Goal: Task Accomplishment & Management: Use online tool/utility

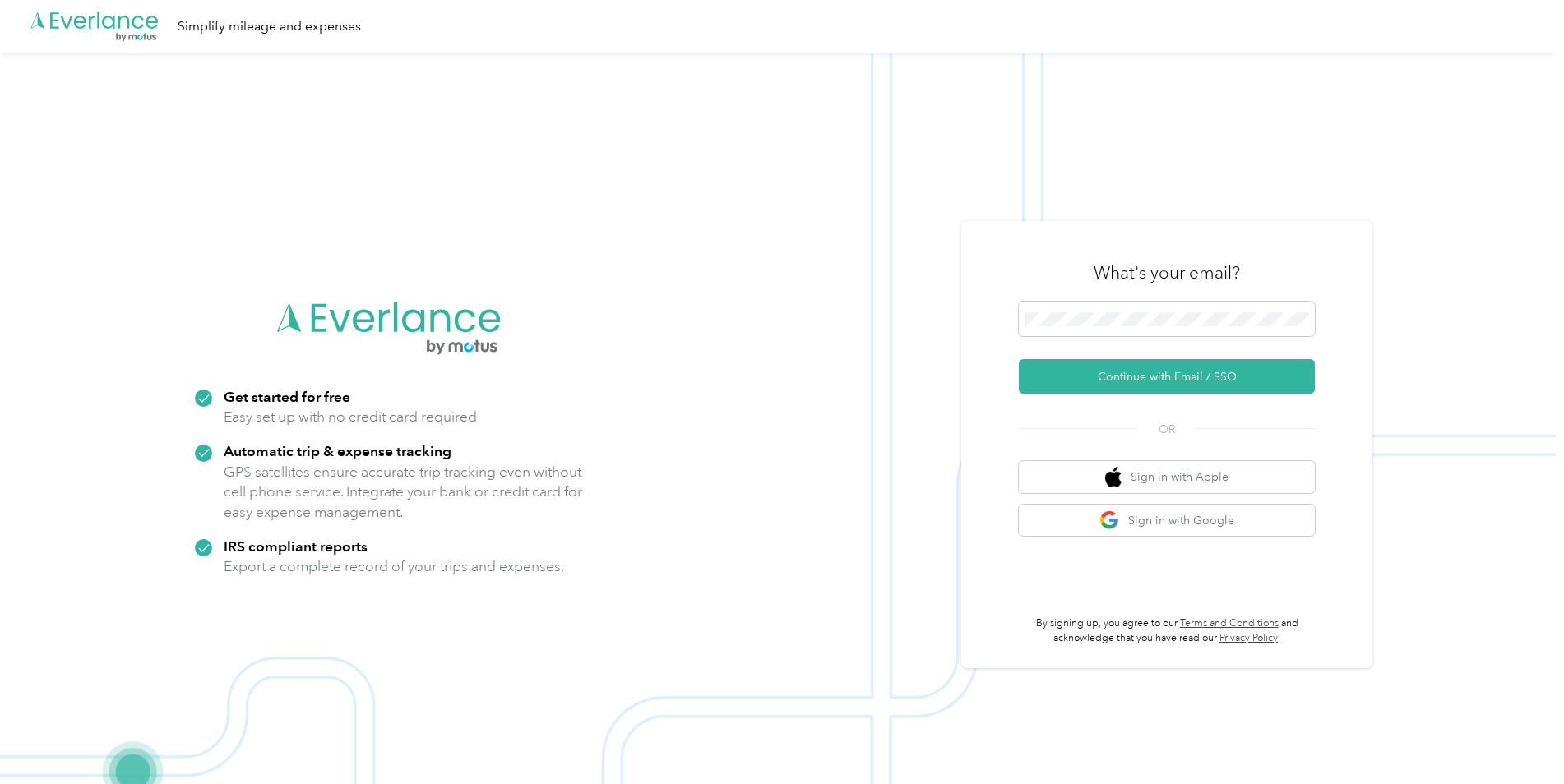
click at [1149, 377] on button "Continue with Email / SSO" at bounding box center [1167, 376] width 296 height 35
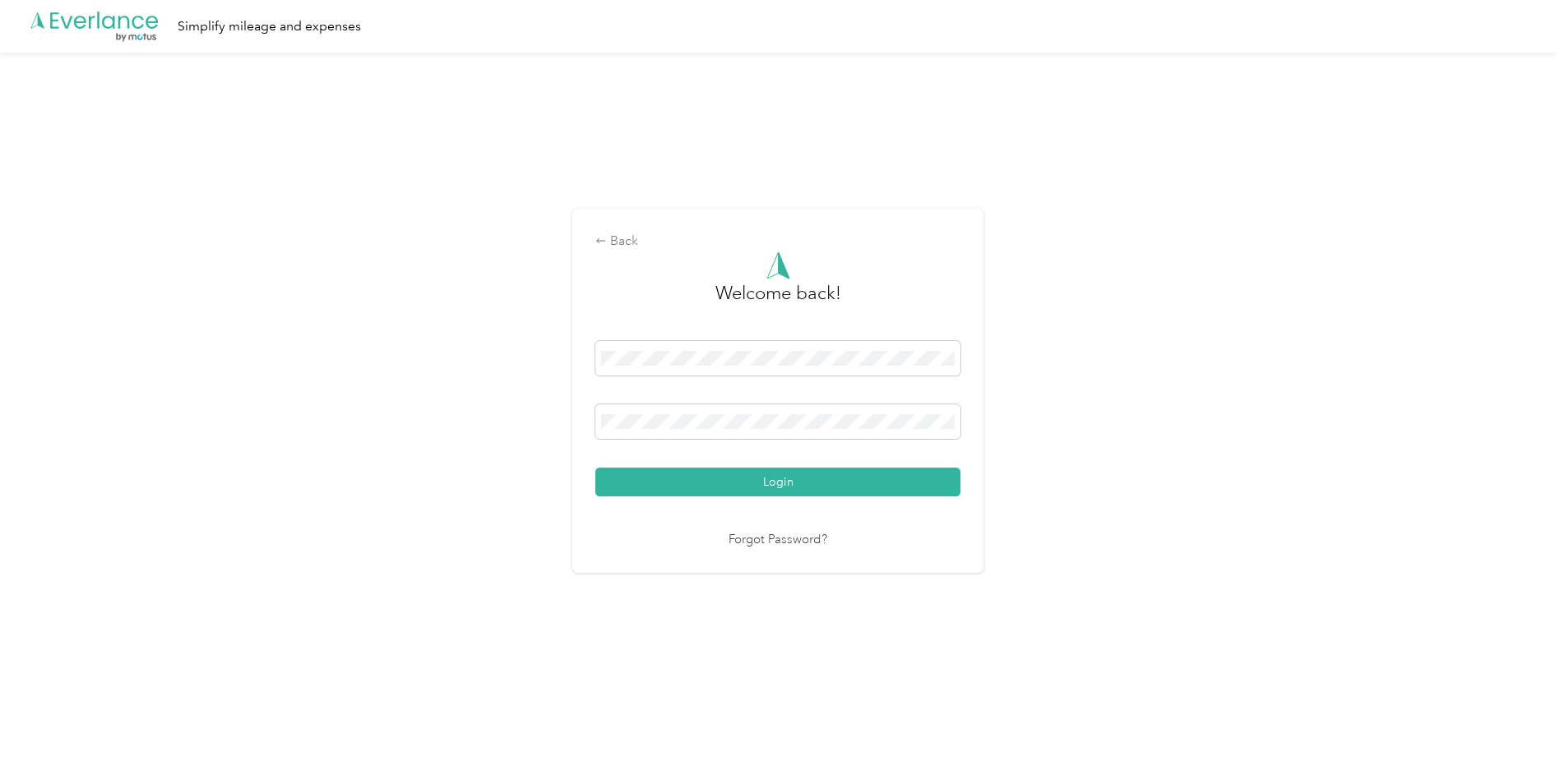
click at [595, 467] on button "Login" at bounding box center [778, 481] width 365 height 29
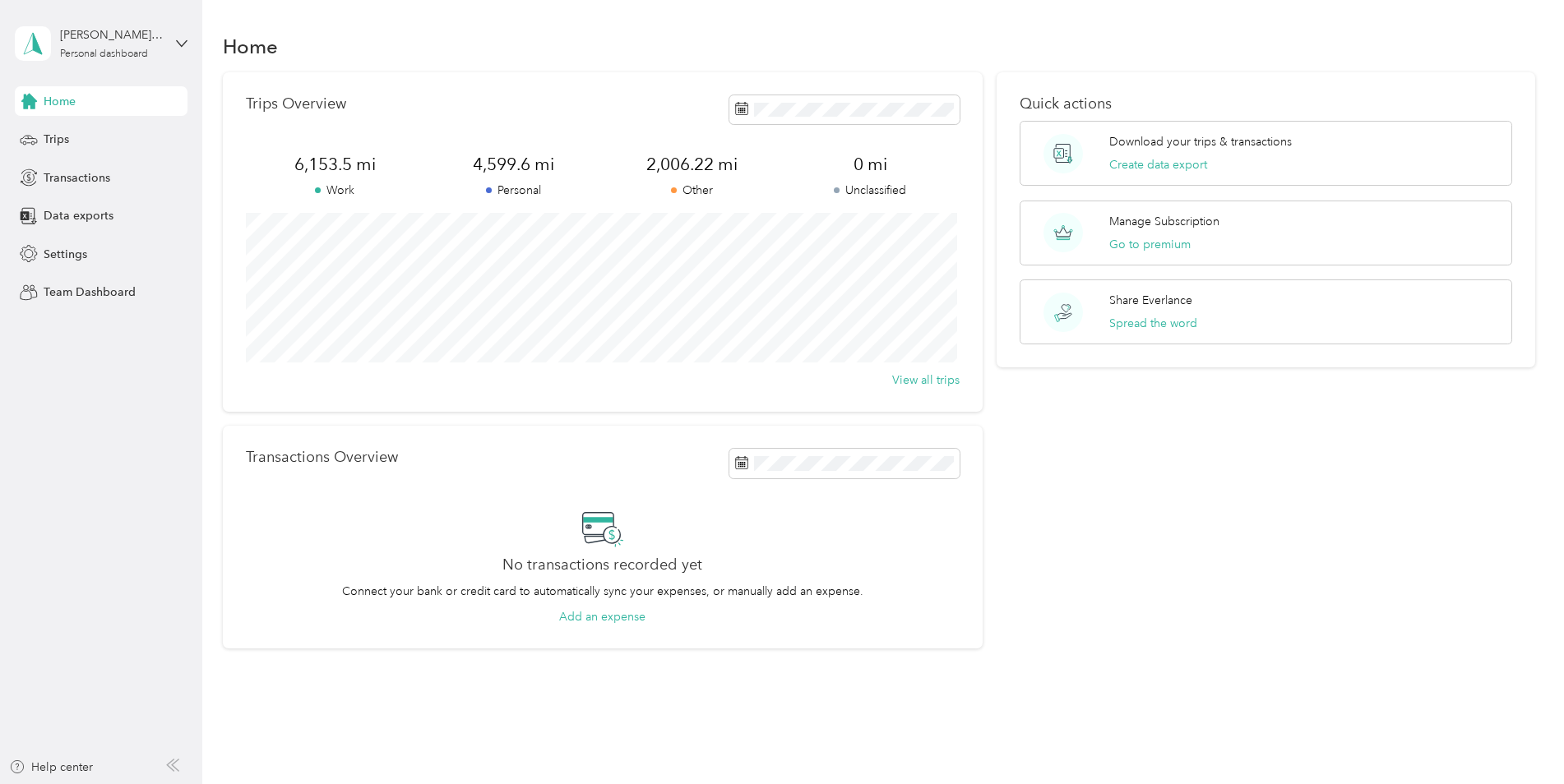
click at [1382, 584] on div "Quick actions Download your trips & transactions Create data export Manage Subs…" at bounding box center [1265, 361] width 539 height 577
click at [1163, 153] on div "Download your trips & transactions Create data export" at bounding box center [1199, 153] width 183 height 40
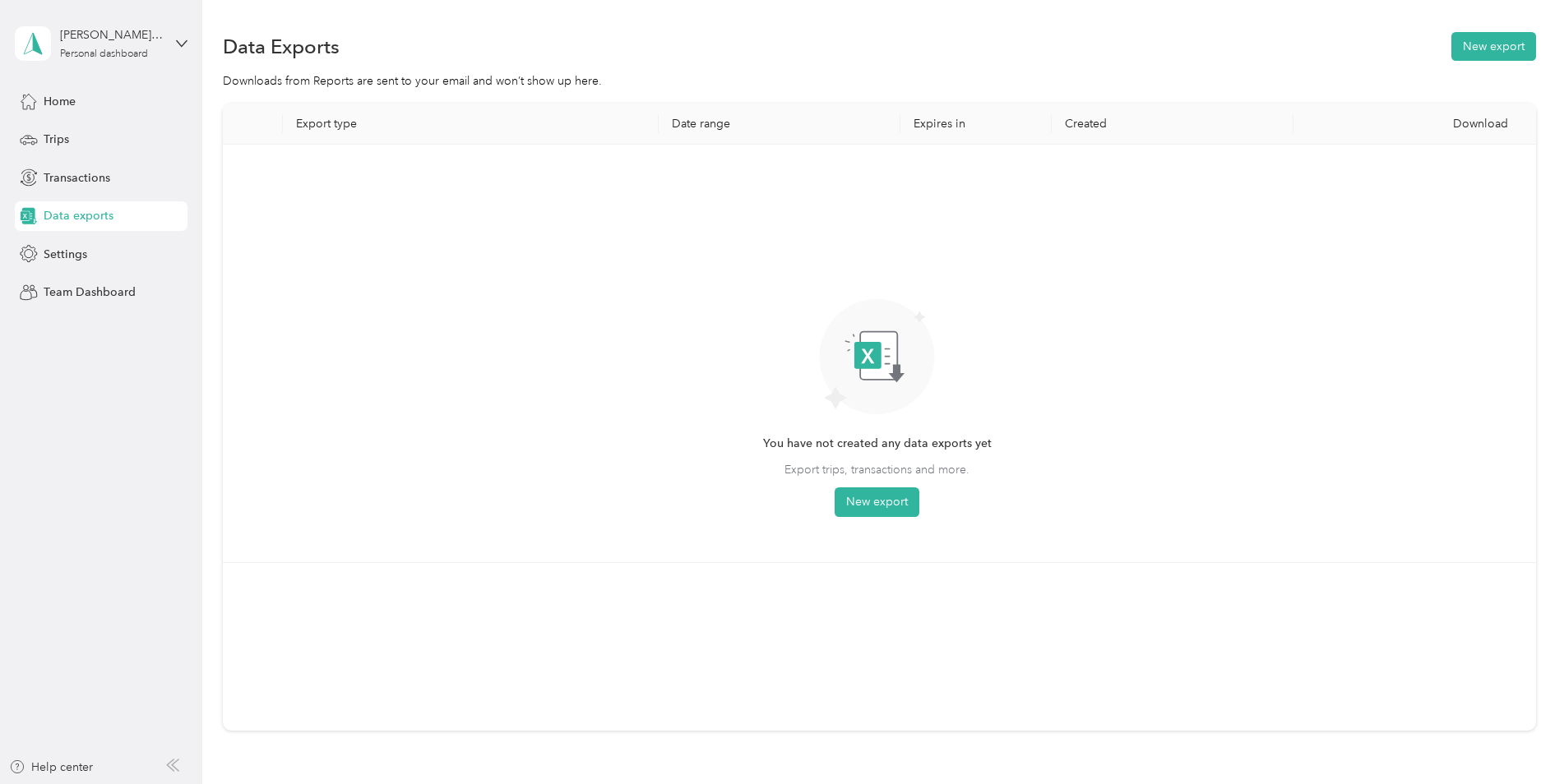
click at [693, 113] on th "Date range" at bounding box center [780, 125] width 242 height 41
click at [324, 122] on th "Export type" at bounding box center [470, 125] width 375 height 41
click at [1481, 43] on button "New export" at bounding box center [1493, 46] width 84 height 29
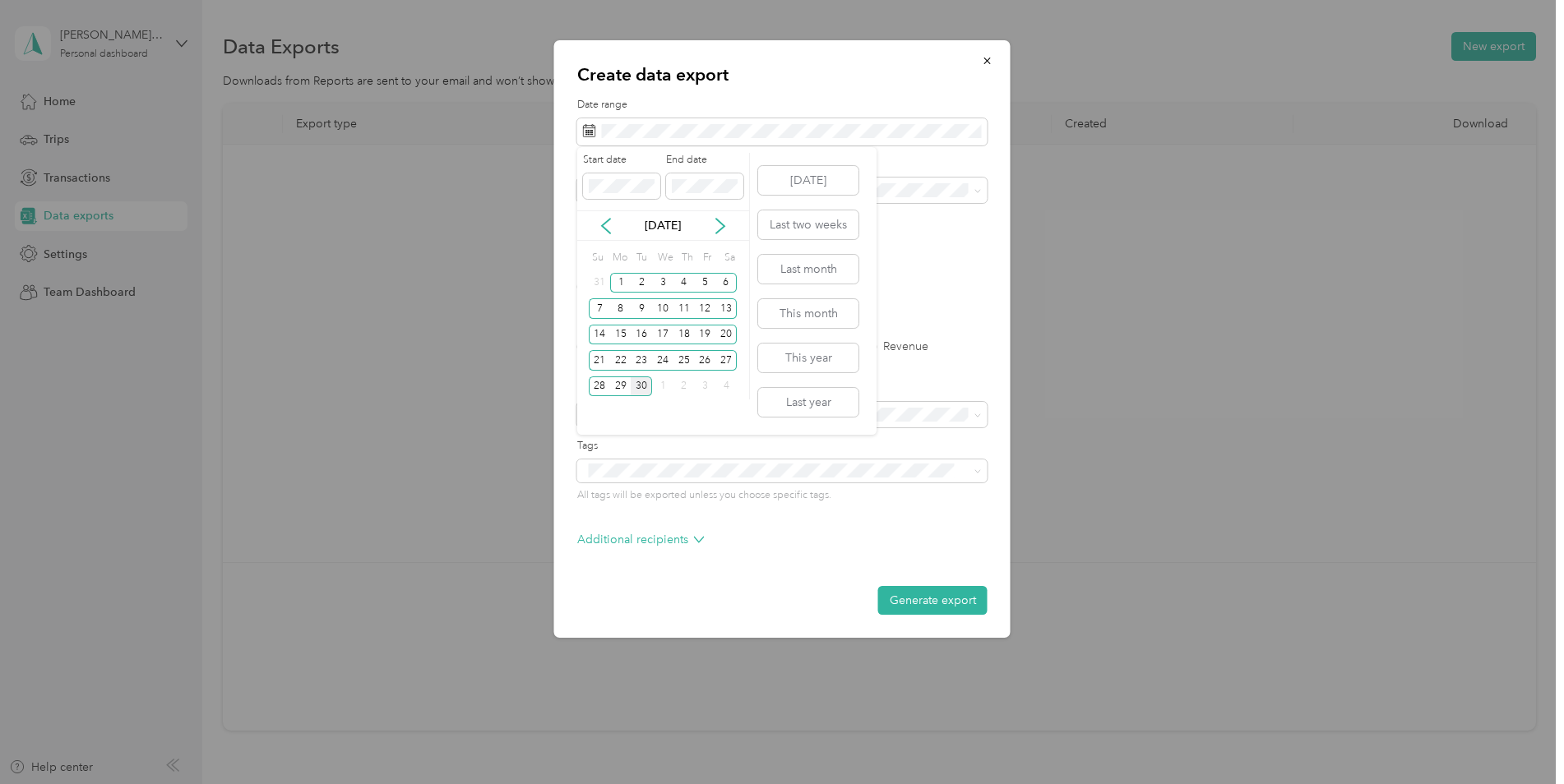
click at [602, 217] on icon at bounding box center [606, 226] width 17 height 17
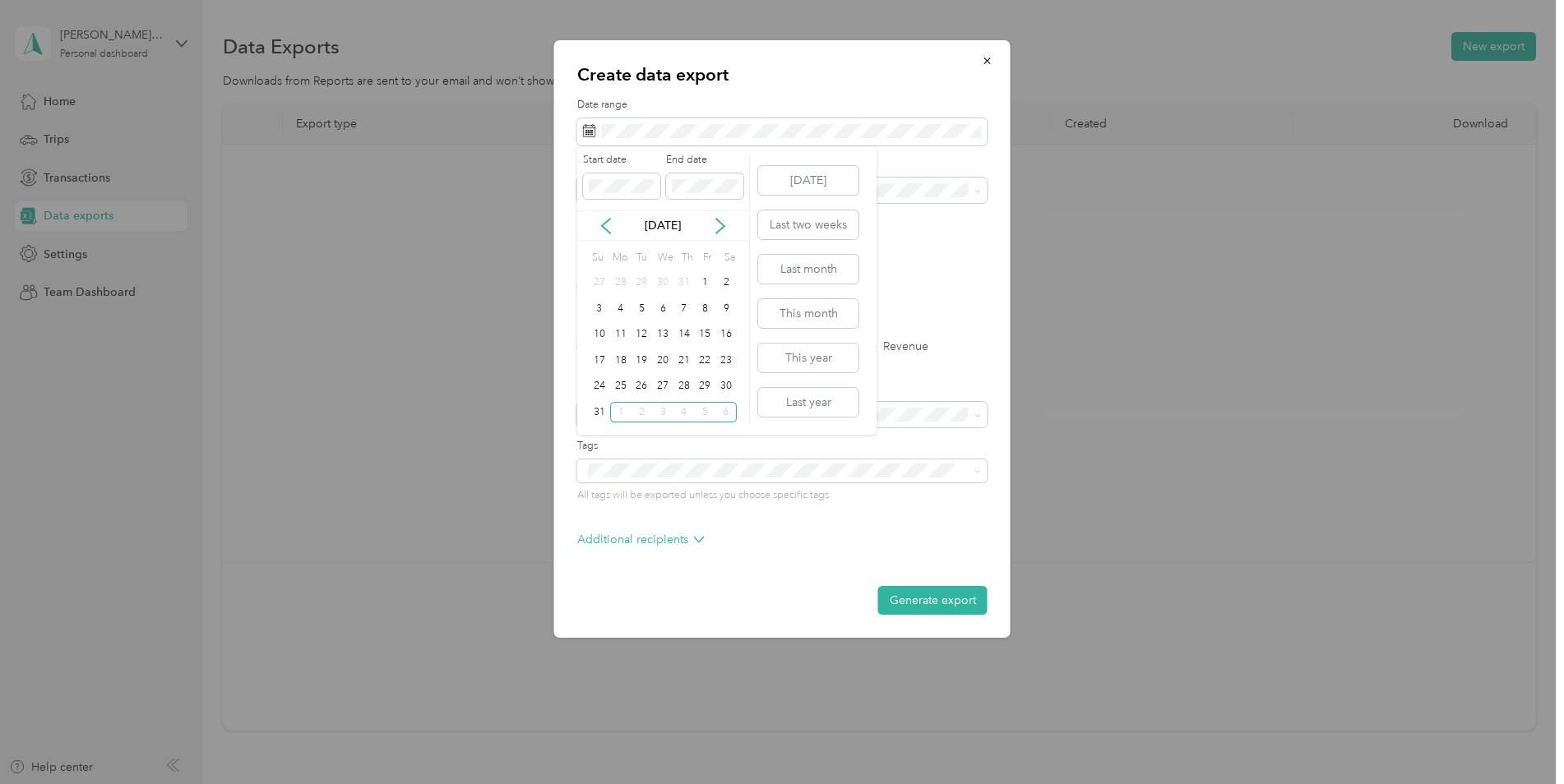
click at [602, 217] on icon at bounding box center [606, 226] width 17 height 17
click at [637, 280] on div "1" at bounding box center [641, 283] width 22 height 21
click at [683, 384] on div "31" at bounding box center [684, 387] width 22 height 21
click at [699, 284] on label "PDF" at bounding box center [715, 287] width 39 height 11
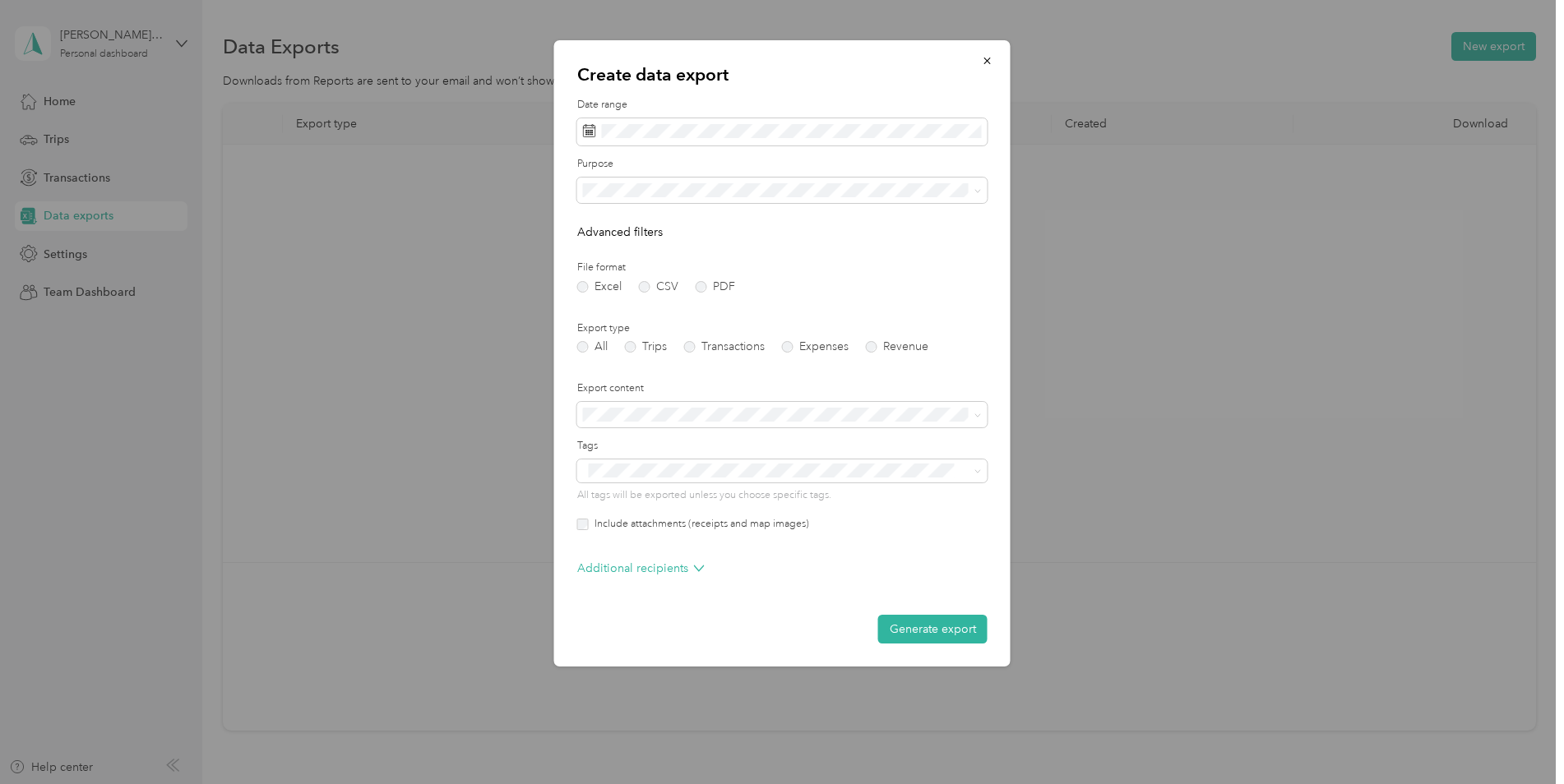
click at [633, 345] on label "Trips" at bounding box center [646, 347] width 42 height 11
click at [616, 248] on div "Work" at bounding box center [782, 247] width 387 height 17
click at [580, 344] on label "All" at bounding box center [592, 347] width 30 height 11
click at [924, 628] on button "Generate export" at bounding box center [932, 629] width 110 height 29
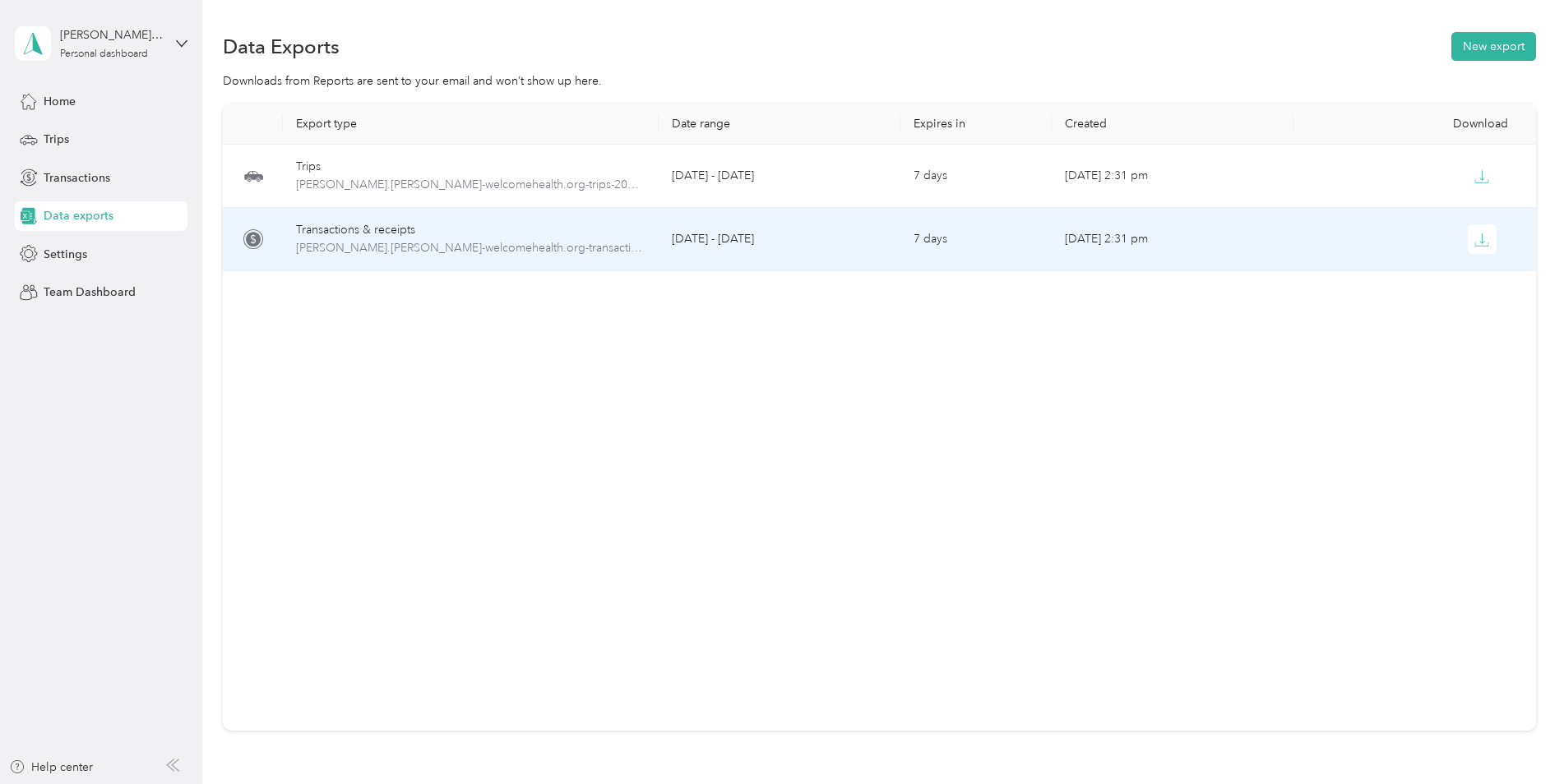
click at [1478, 241] on icon "button" at bounding box center [1482, 240] width 15 height 15
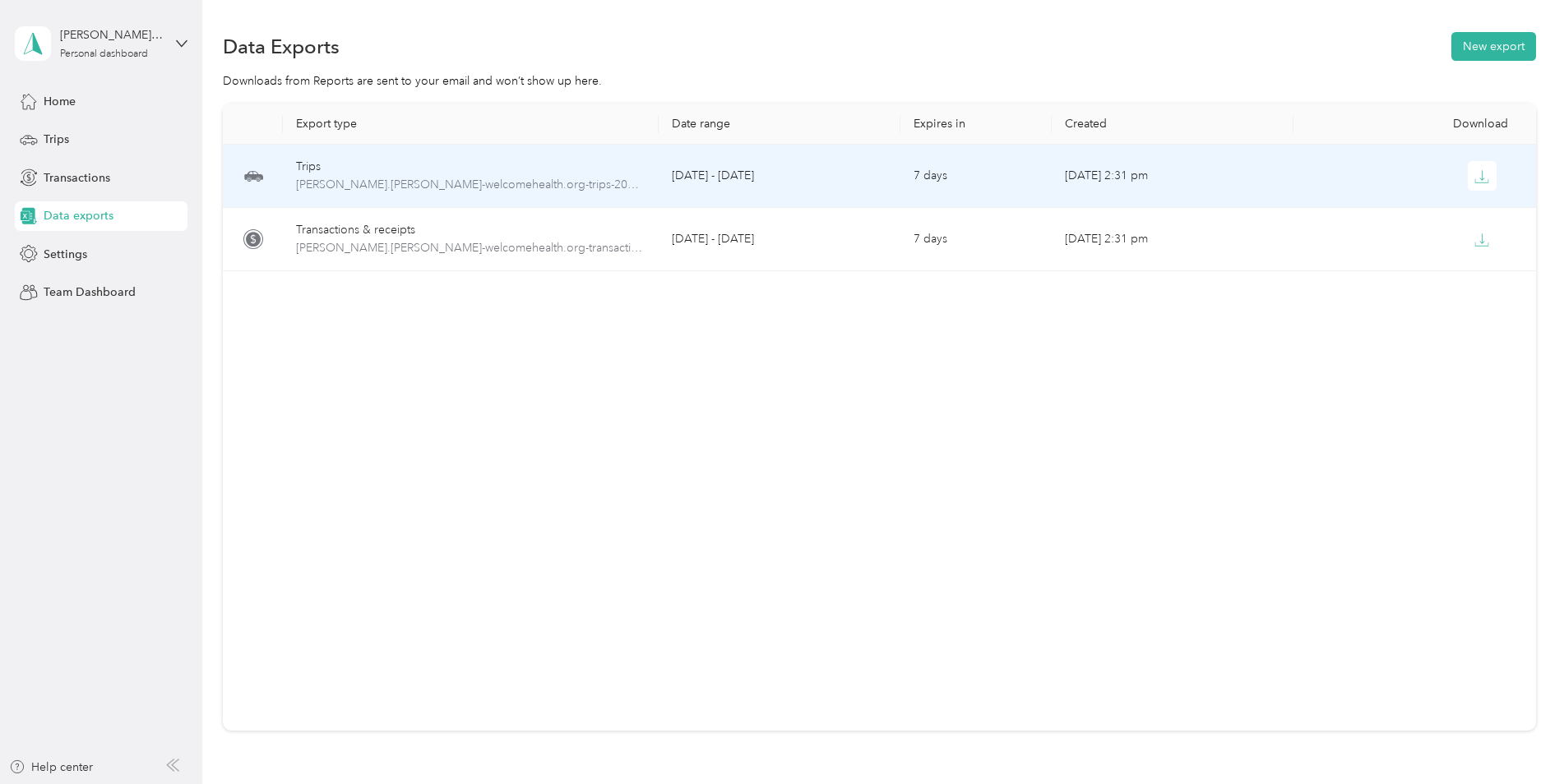
click at [1480, 176] on icon "button" at bounding box center [1482, 177] width 15 height 15
click at [390, 180] on span "[PERSON_NAME].[PERSON_NAME]-welcomehealth.org-trips-2025-07-01-2025-07-31.pdf" at bounding box center [470, 185] width 349 height 18
click at [412, 177] on span "[PERSON_NAME].[PERSON_NAME]-welcomehealth.org-trips-2025-07-01-2025-07-31.pdf" at bounding box center [470, 185] width 349 height 18
click at [1481, 171] on icon "button" at bounding box center [1482, 177] width 15 height 15
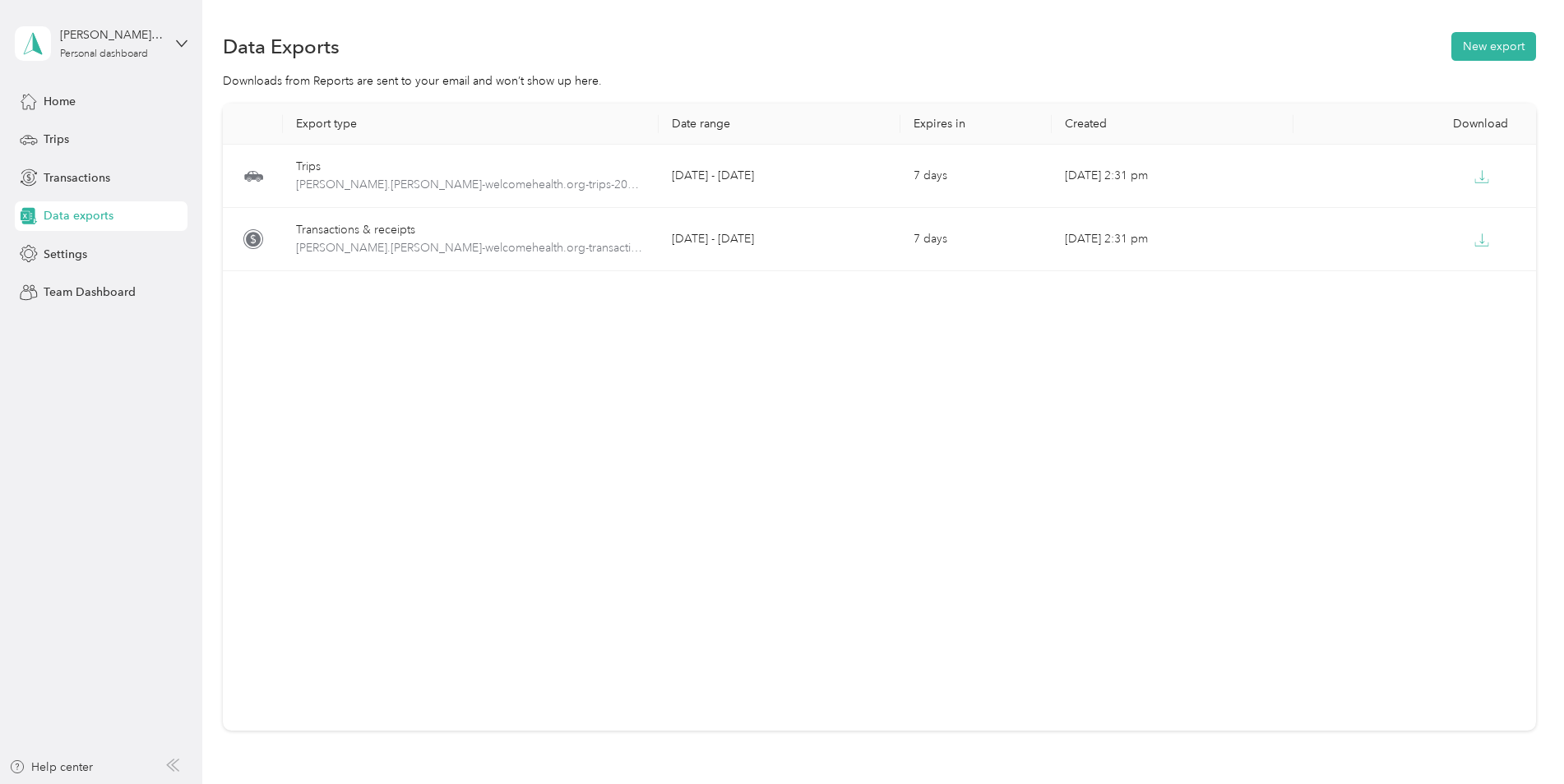
click at [1485, 52] on button "New export" at bounding box center [1493, 46] width 84 height 29
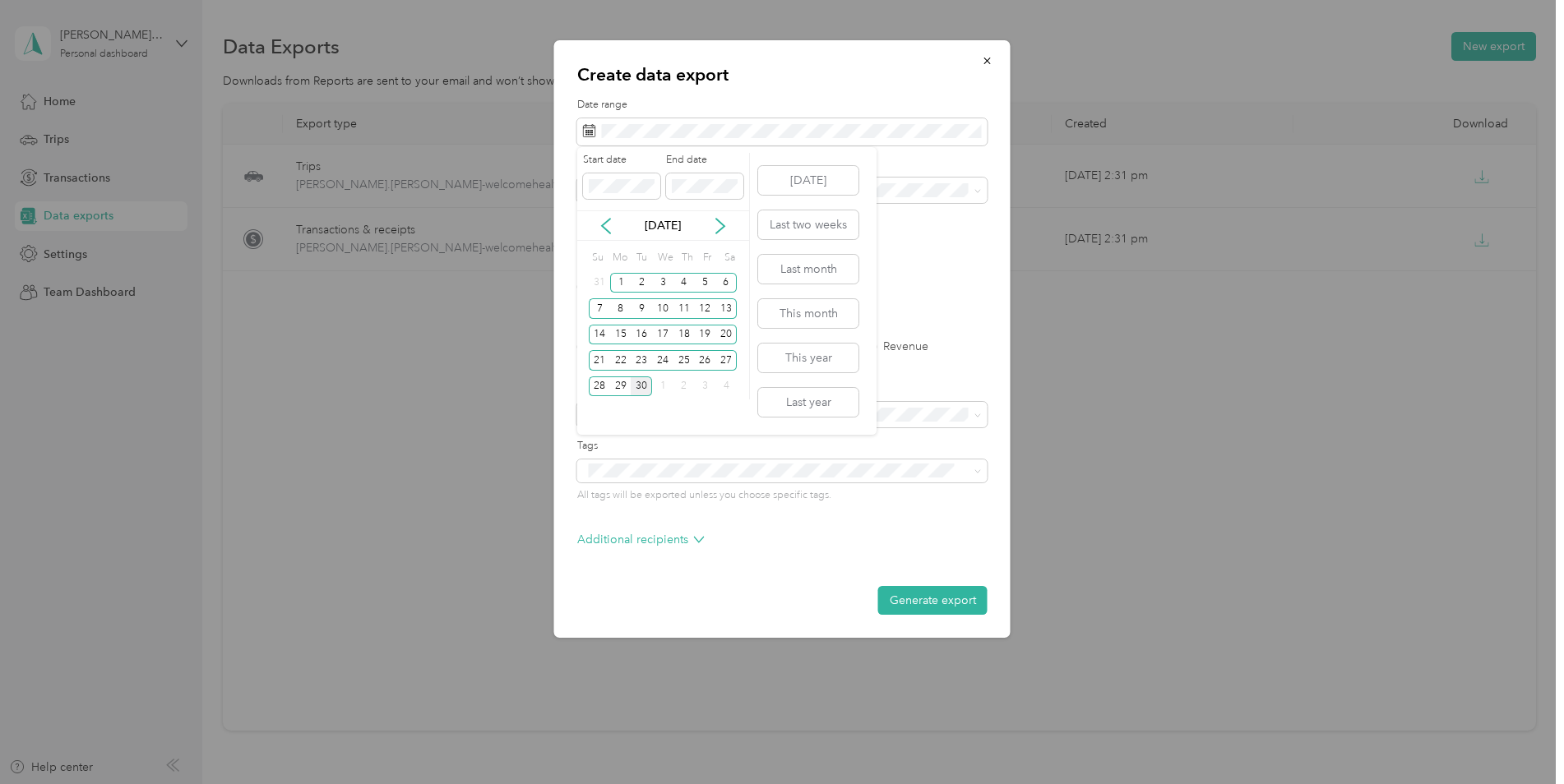
click at [606, 228] on icon at bounding box center [606, 226] width 17 height 17
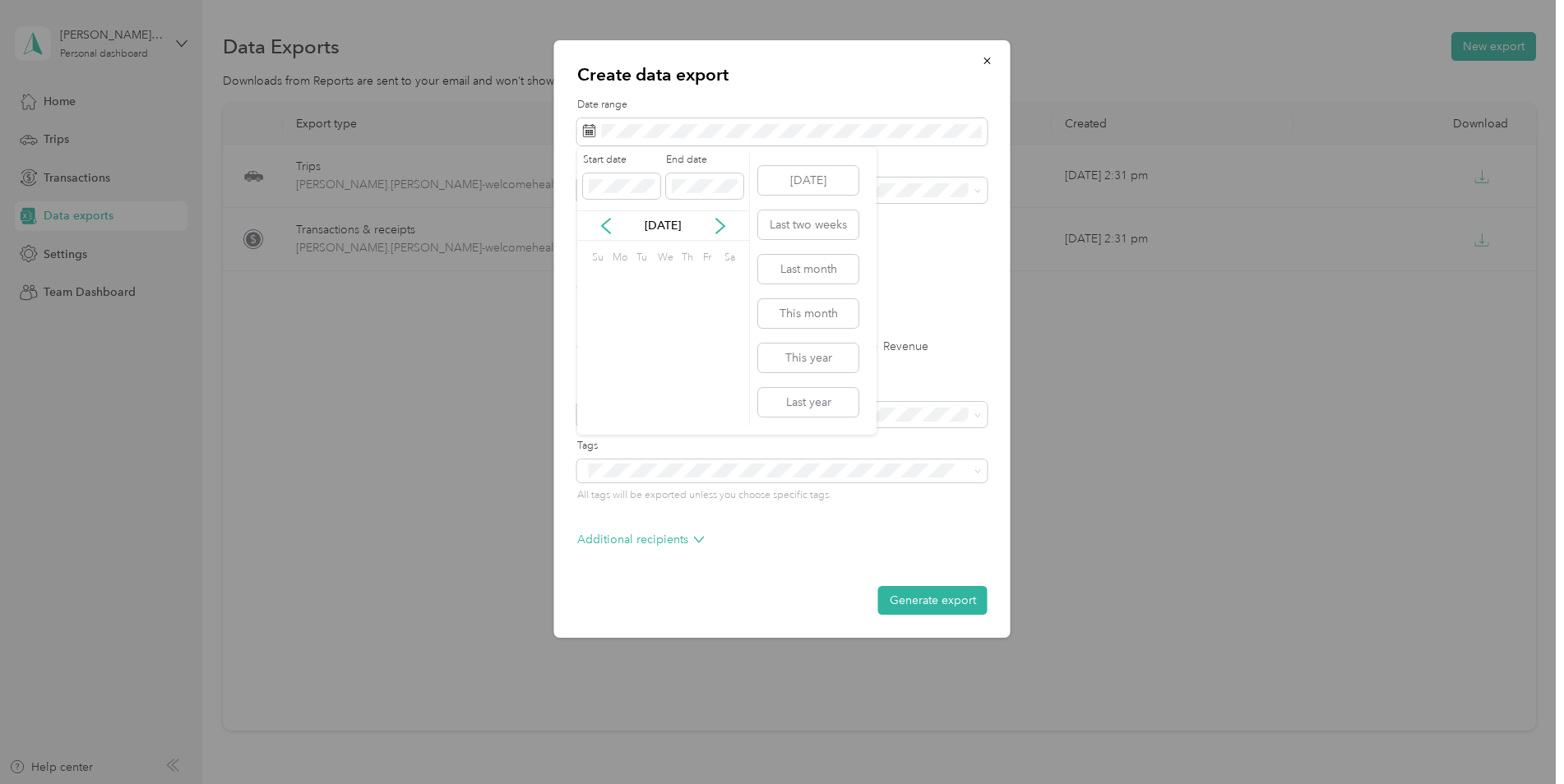
click at [606, 228] on icon at bounding box center [606, 226] width 17 height 17
click at [642, 285] on div "1" at bounding box center [641, 283] width 22 height 21
click at [683, 381] on div "31" at bounding box center [684, 387] width 22 height 21
click at [703, 285] on label "PDF" at bounding box center [715, 287] width 39 height 11
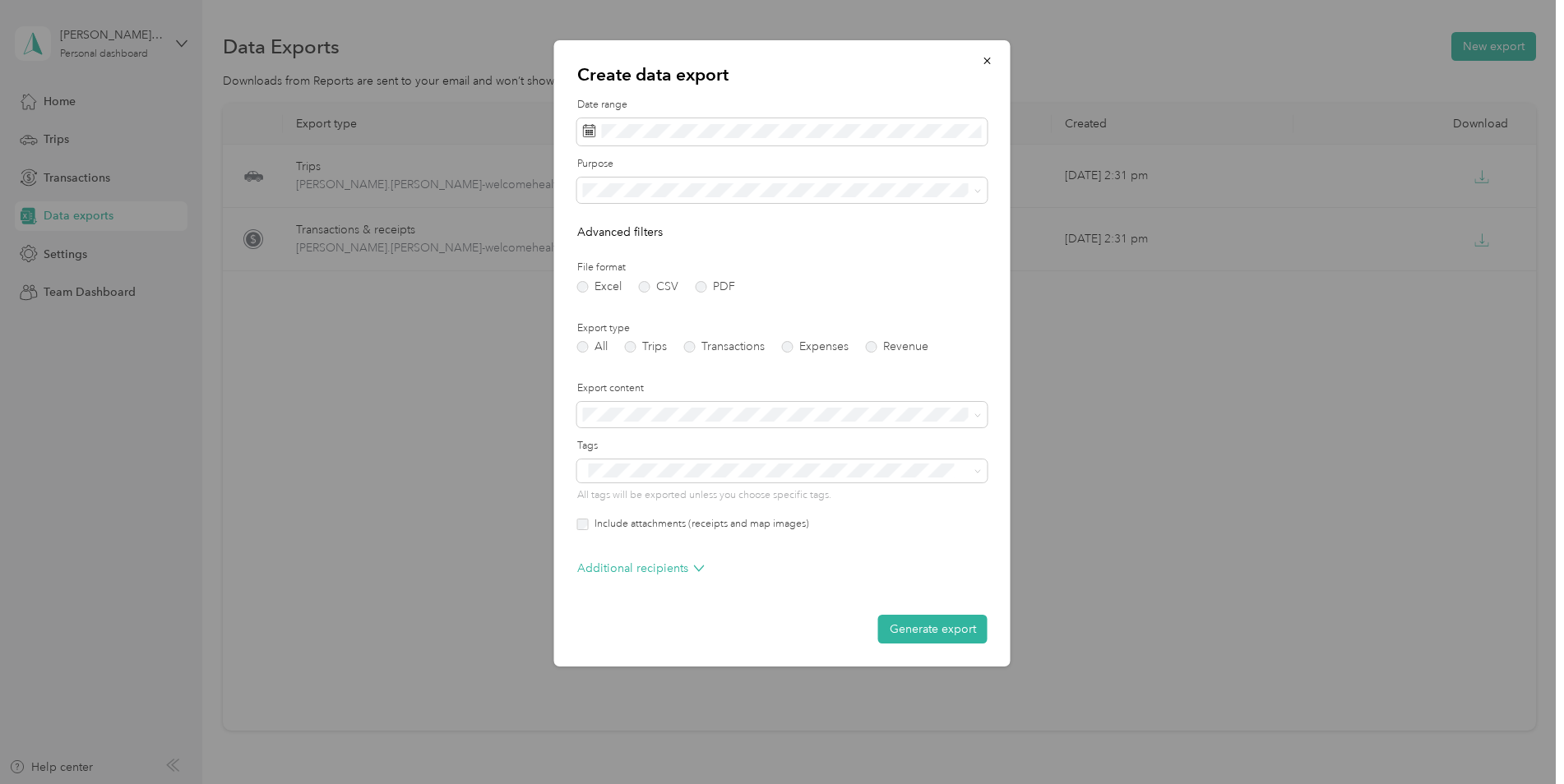
click at [920, 634] on button "Generate export" at bounding box center [932, 629] width 110 height 29
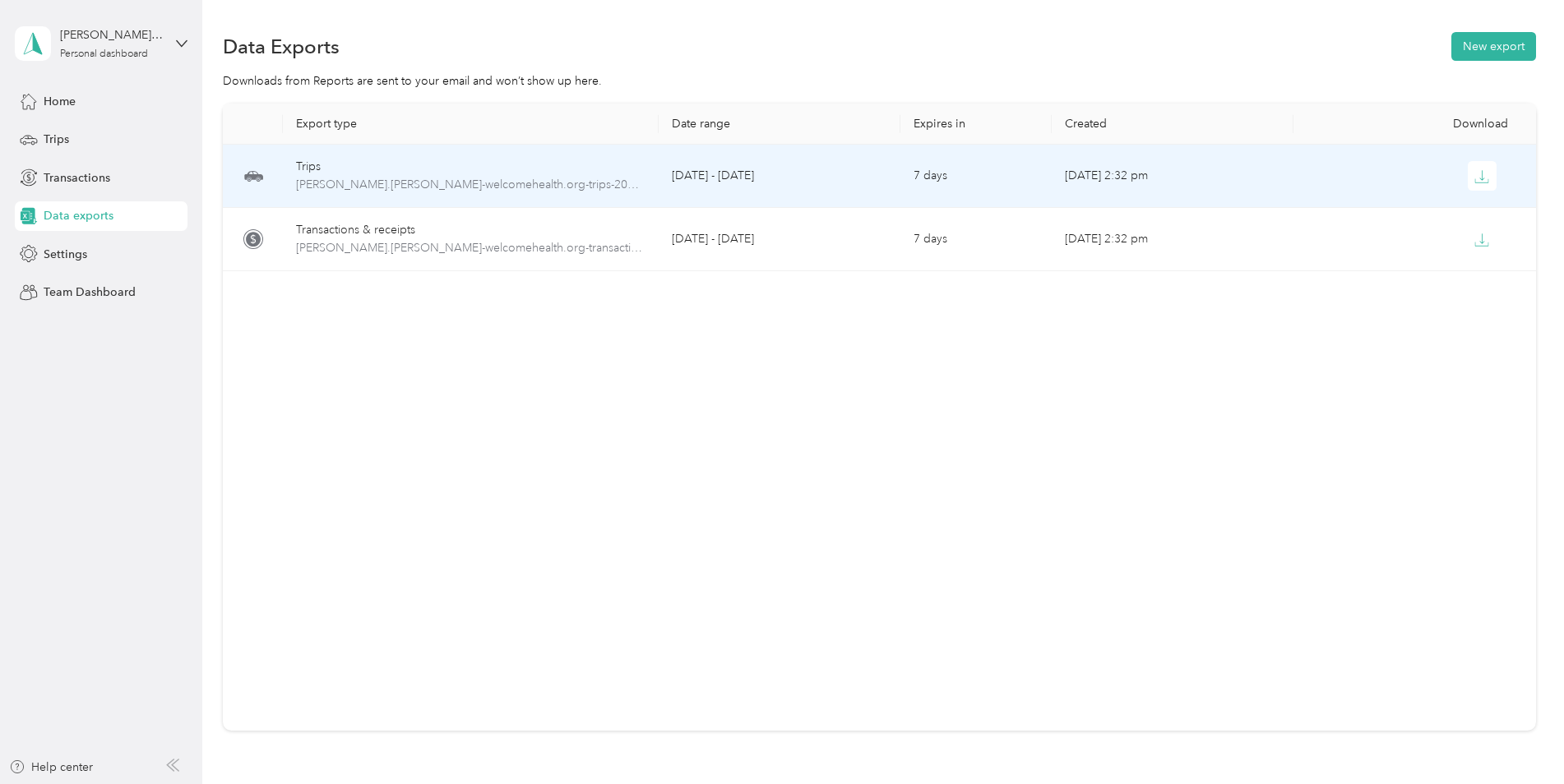
click at [420, 176] on span "[PERSON_NAME].[PERSON_NAME]-welcomehealth.org-trips-2025-07-01-2025-07-31.pdf" at bounding box center [470, 185] width 349 height 18
click at [1474, 177] on icon "button" at bounding box center [1482, 177] width 15 height 15
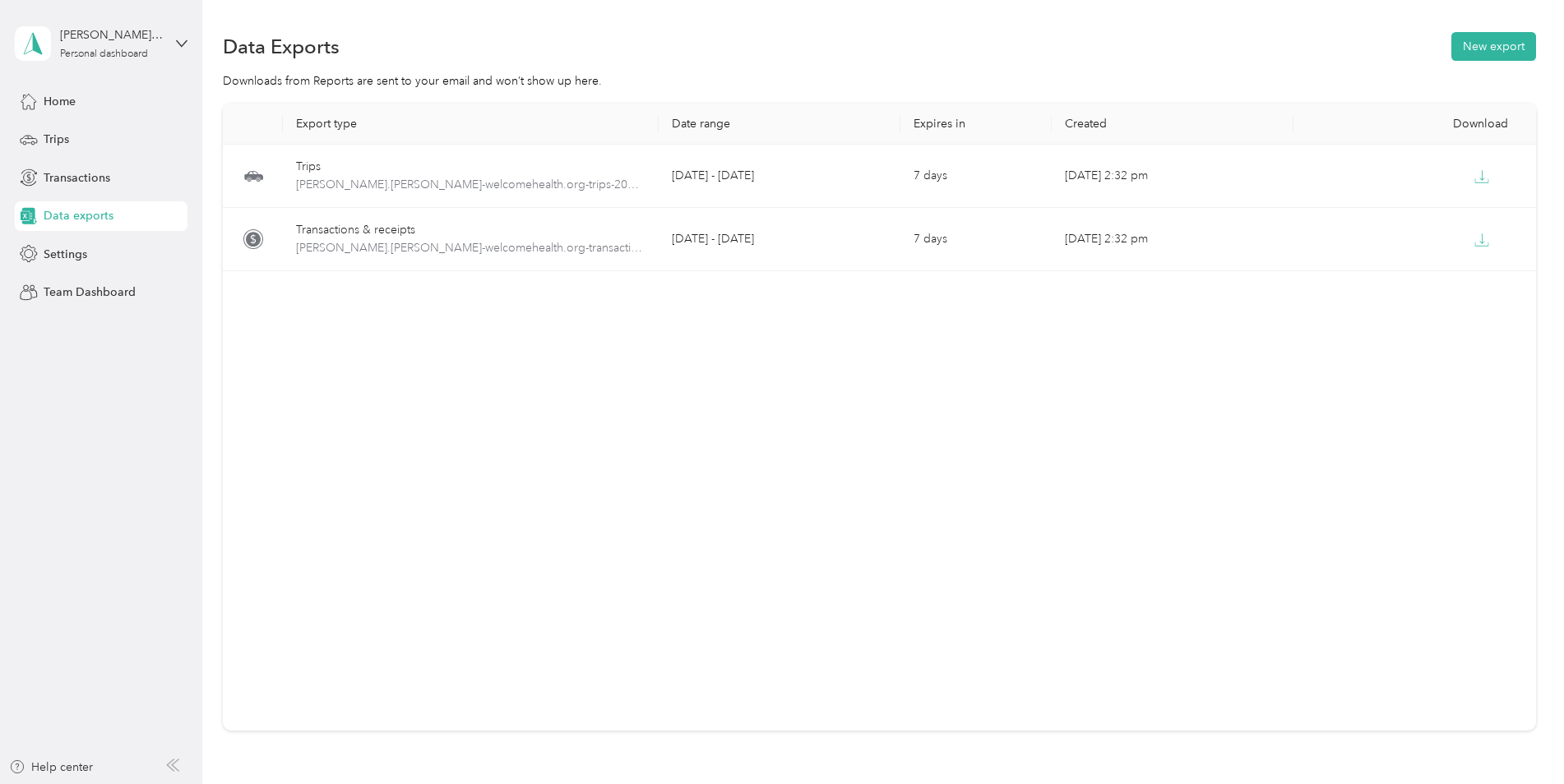
click at [50, 93] on span "Home" at bounding box center [59, 101] width 32 height 17
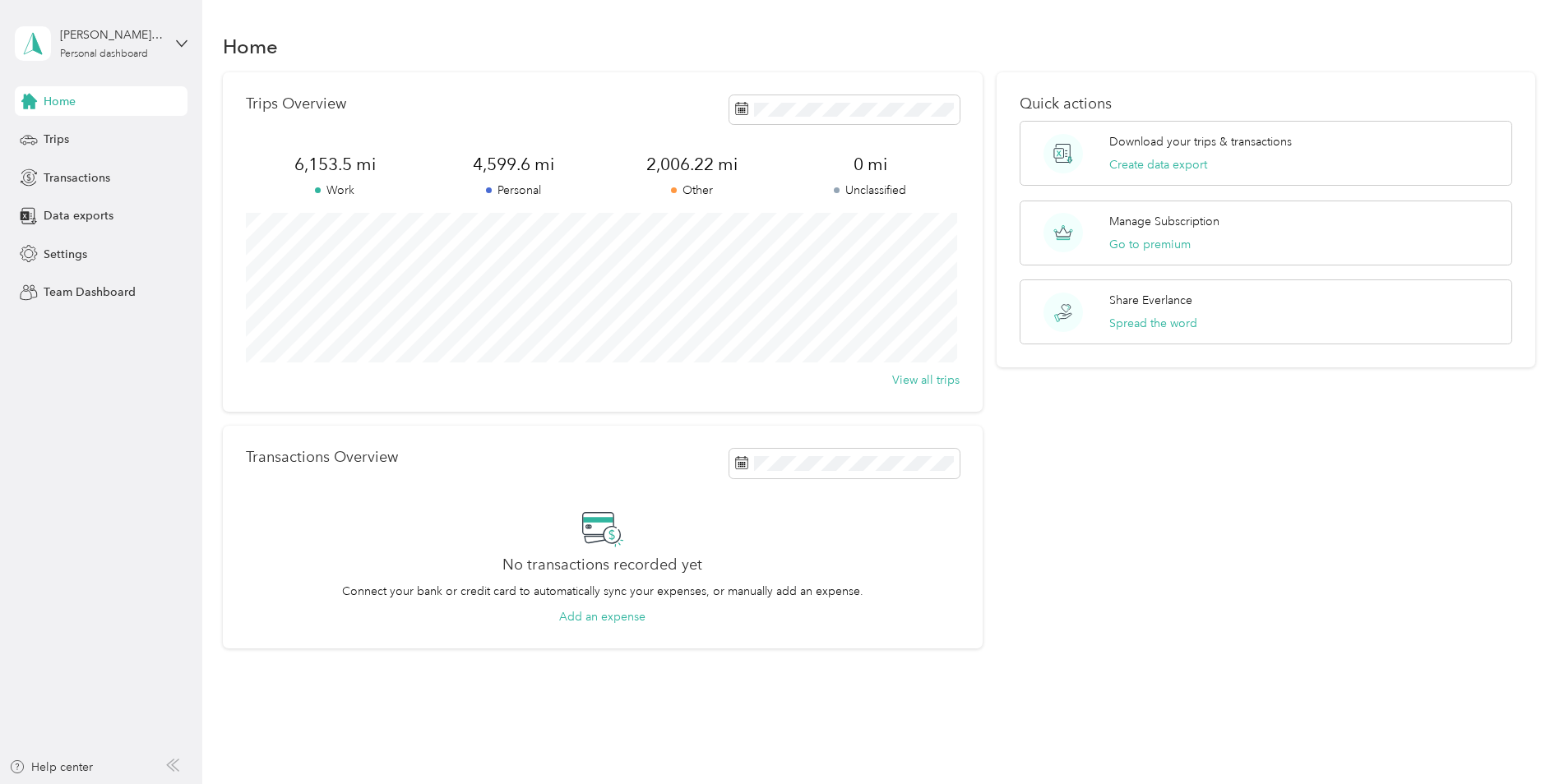
click at [1151, 162] on button "Create data export" at bounding box center [1157, 165] width 97 height 17
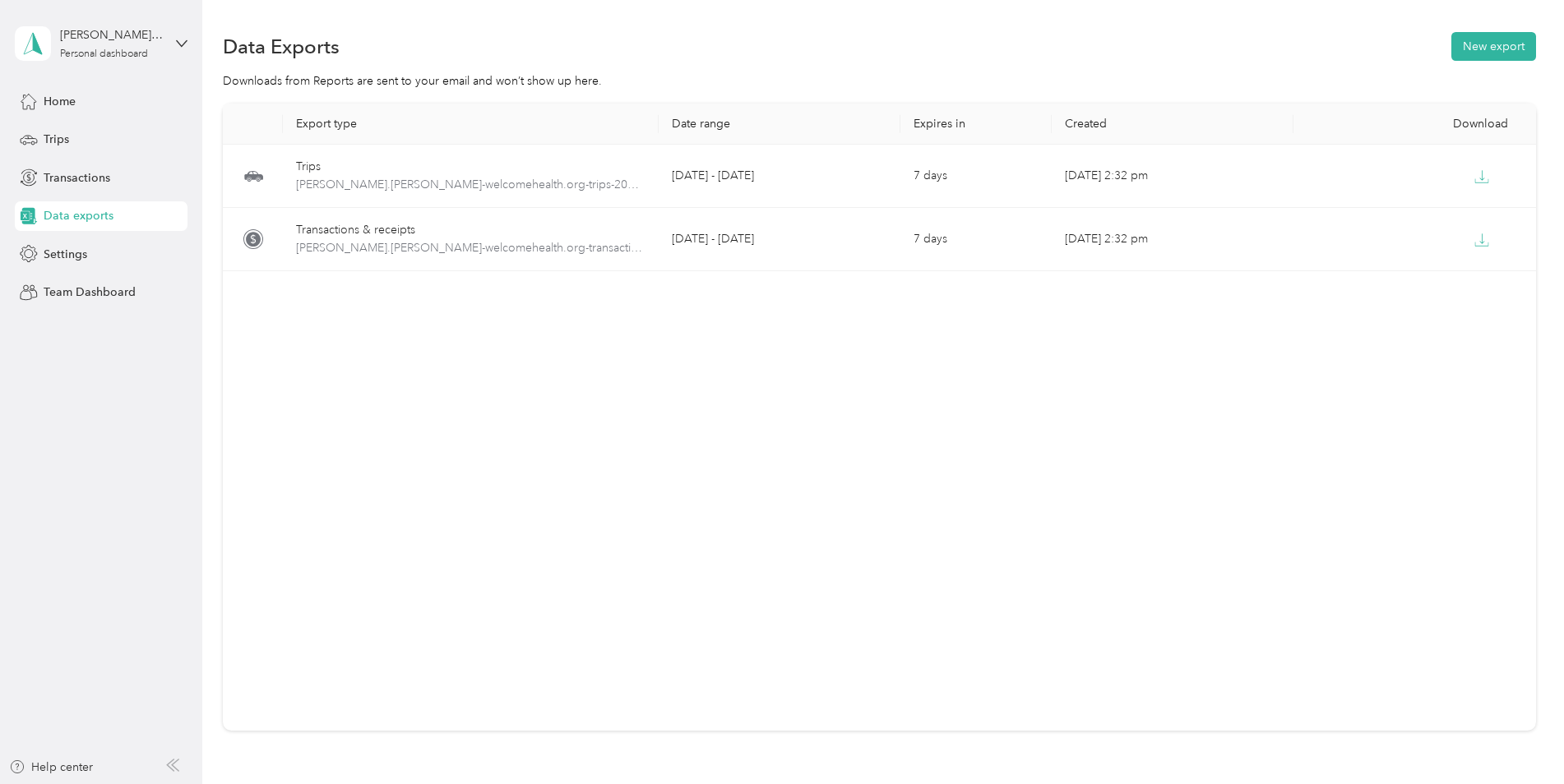
click at [1487, 43] on button "New export" at bounding box center [1493, 46] width 84 height 29
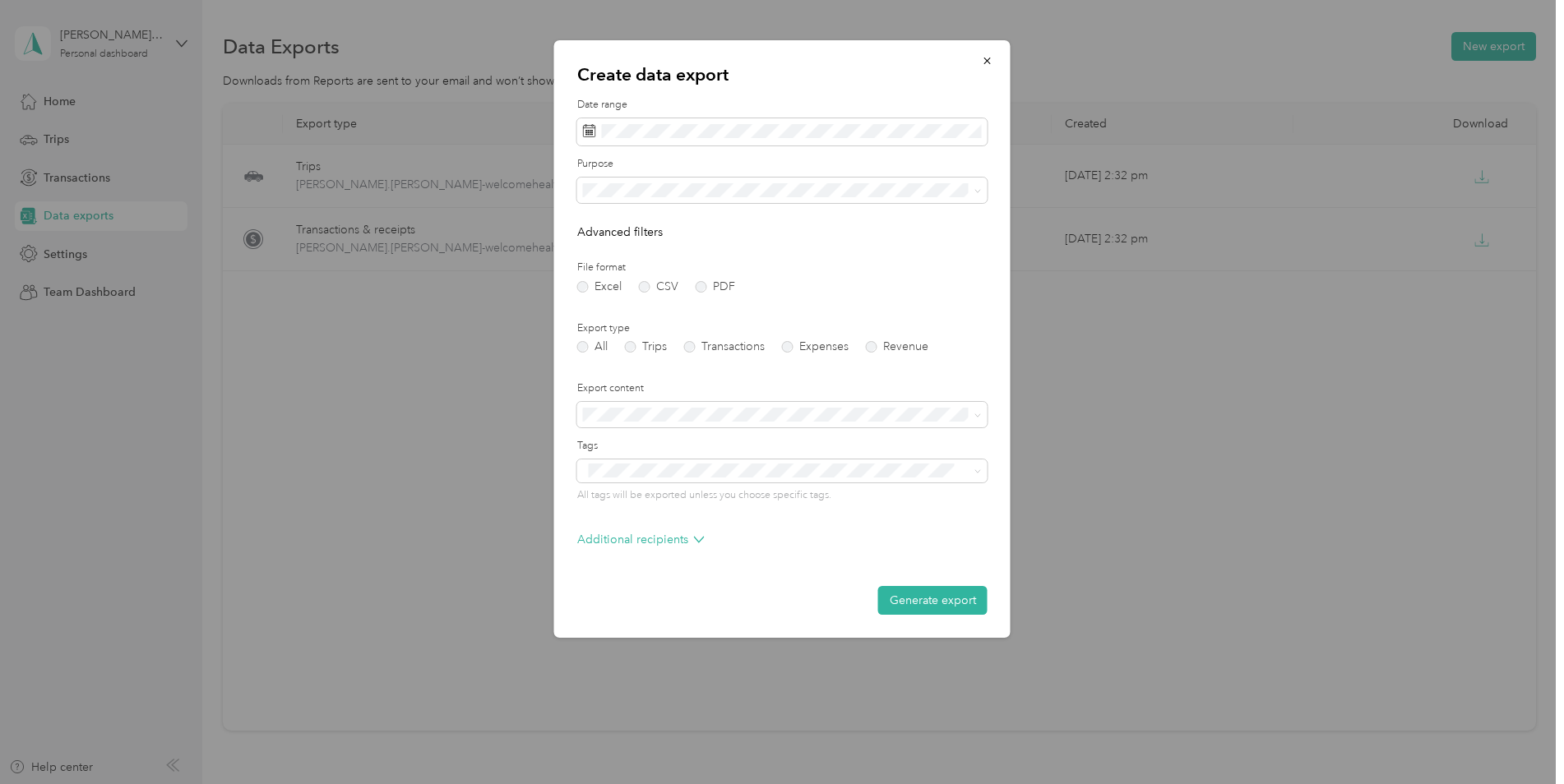
click at [703, 288] on label "PDF" at bounding box center [715, 287] width 39 height 11
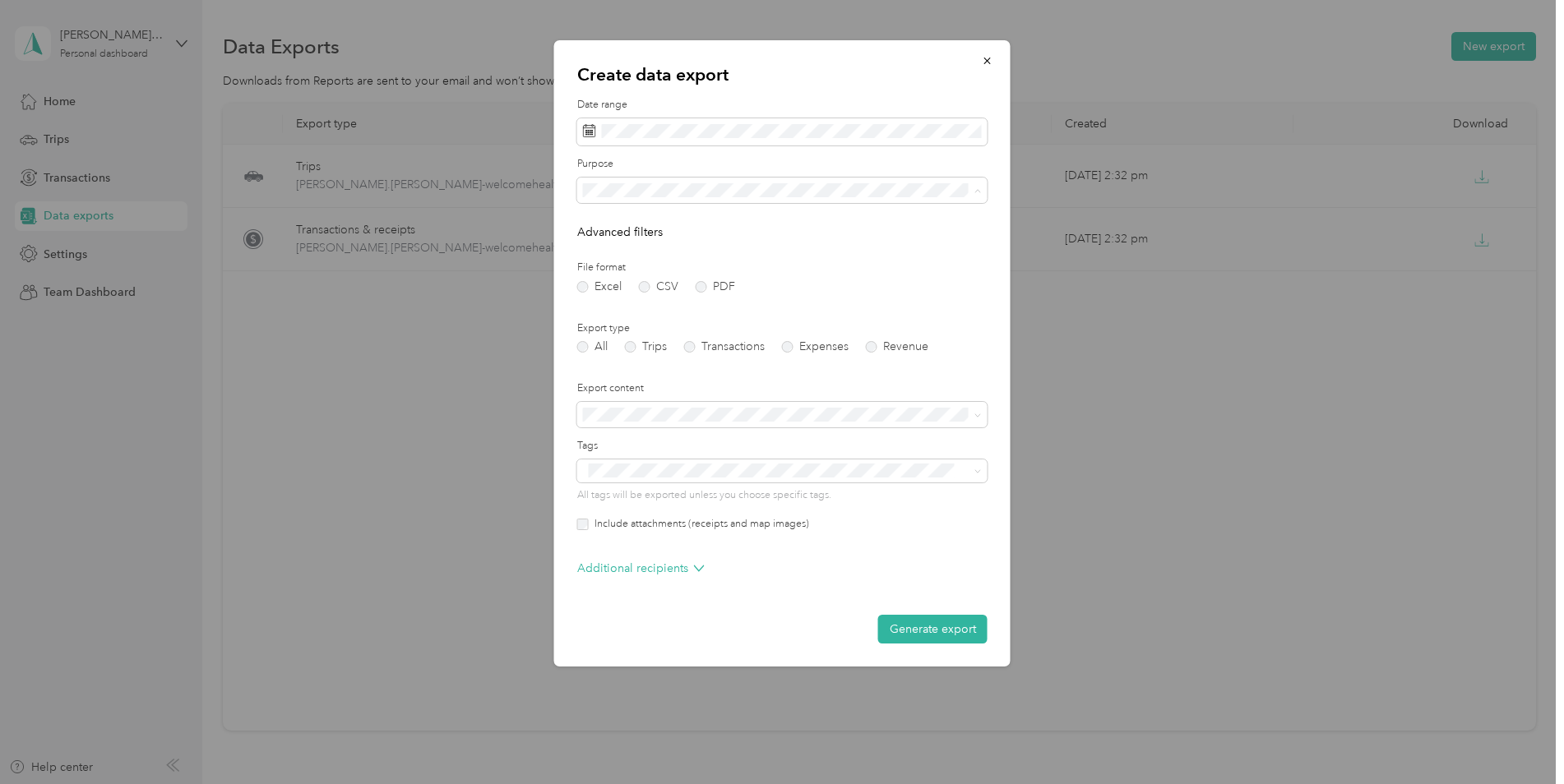
click at [616, 252] on div "Work" at bounding box center [782, 247] width 387 height 17
click at [918, 627] on button "Generate export" at bounding box center [932, 629] width 110 height 29
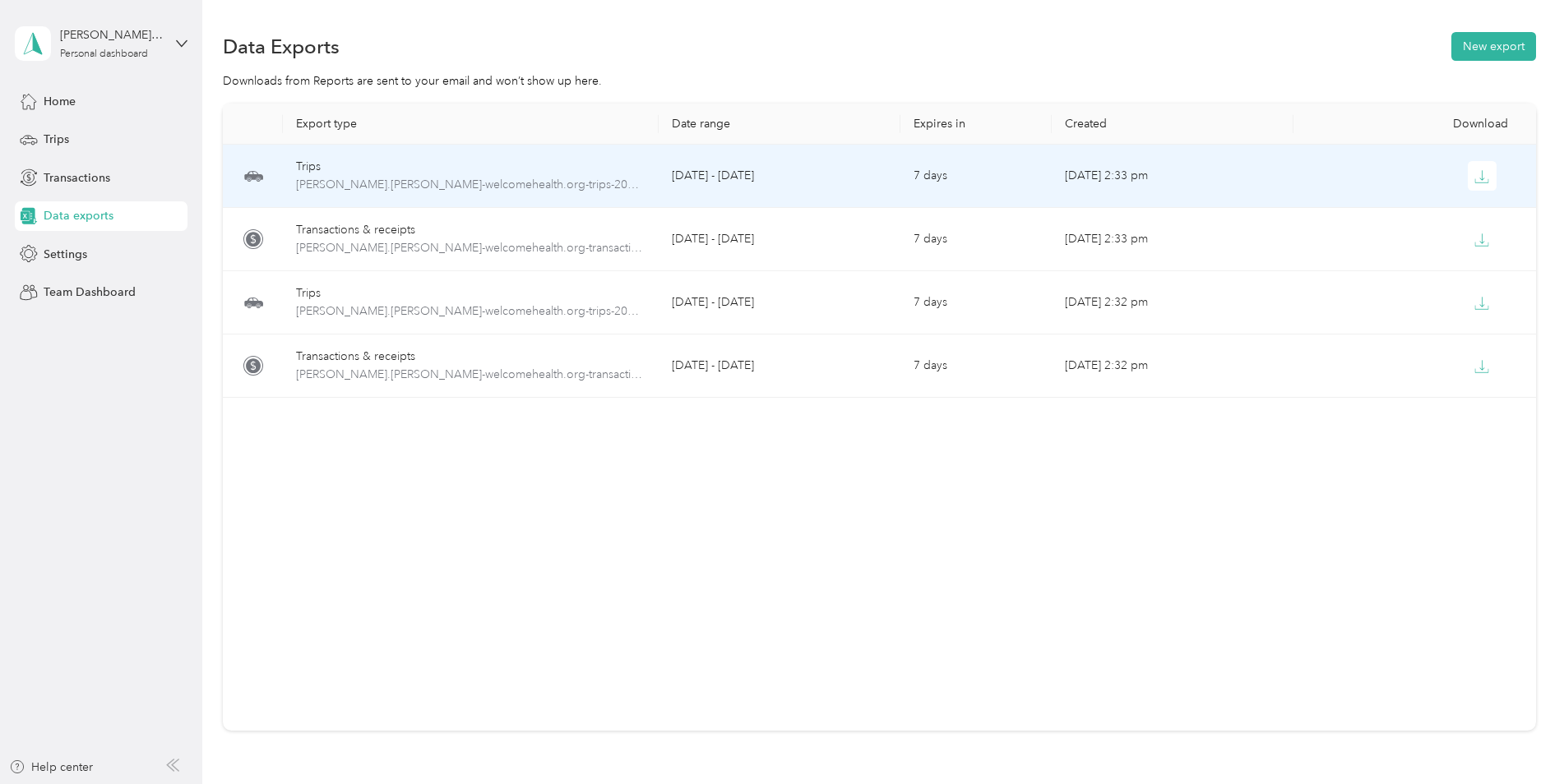
click at [1479, 173] on icon "button" at bounding box center [1482, 177] width 15 height 15
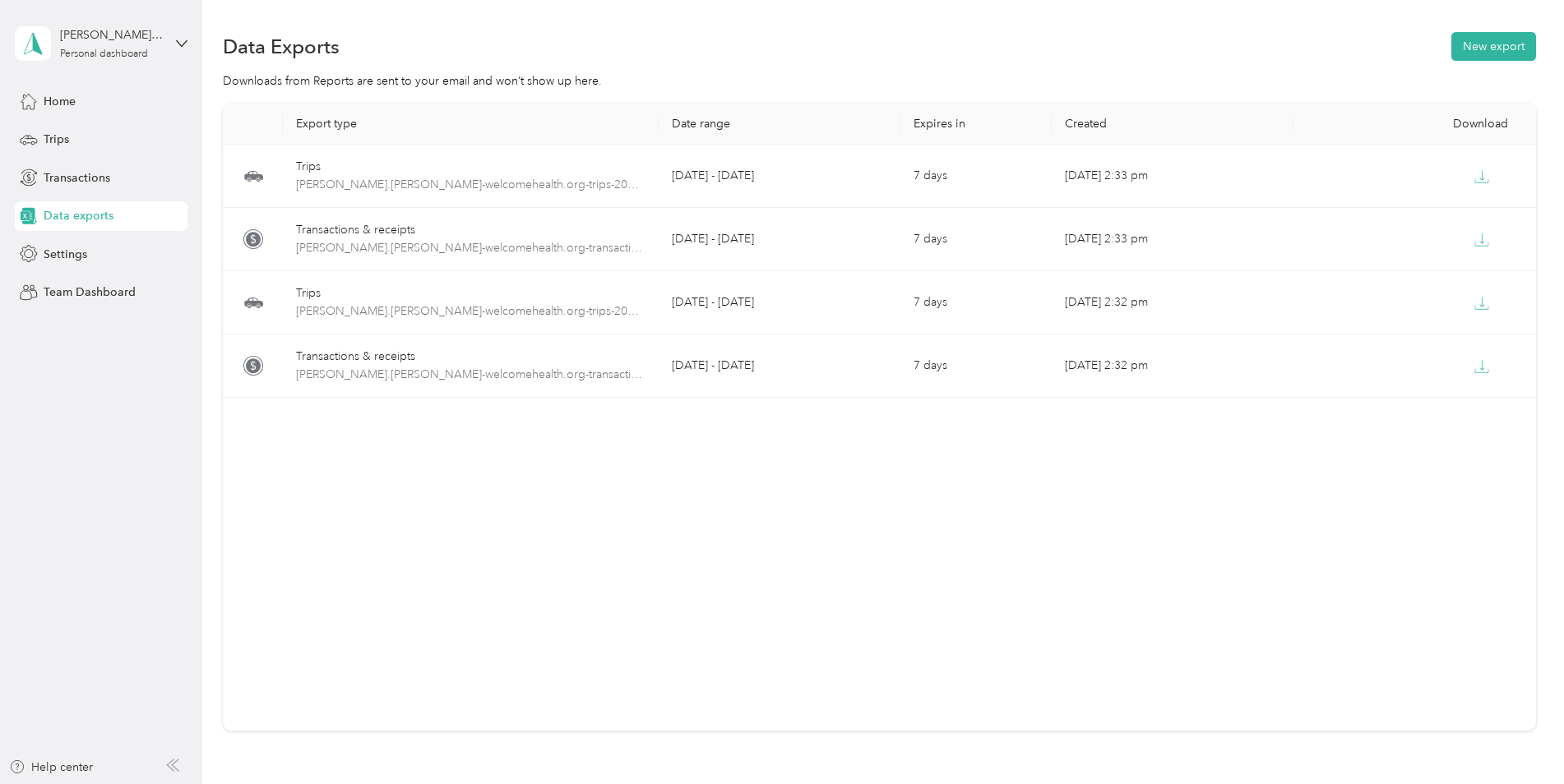
click at [1494, 42] on button "New export" at bounding box center [1493, 46] width 84 height 29
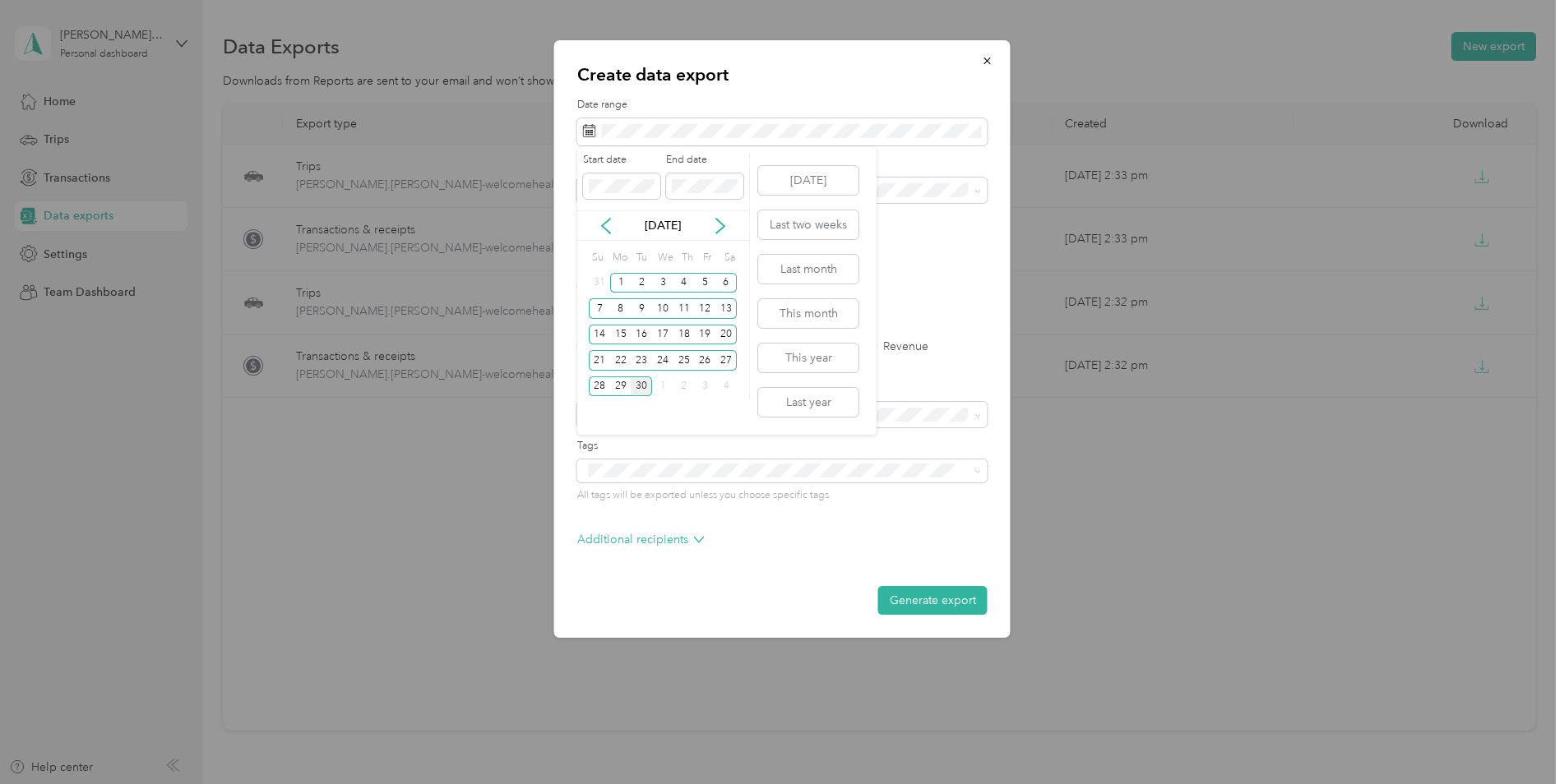
click at [604, 224] on icon at bounding box center [605, 226] width 8 height 15
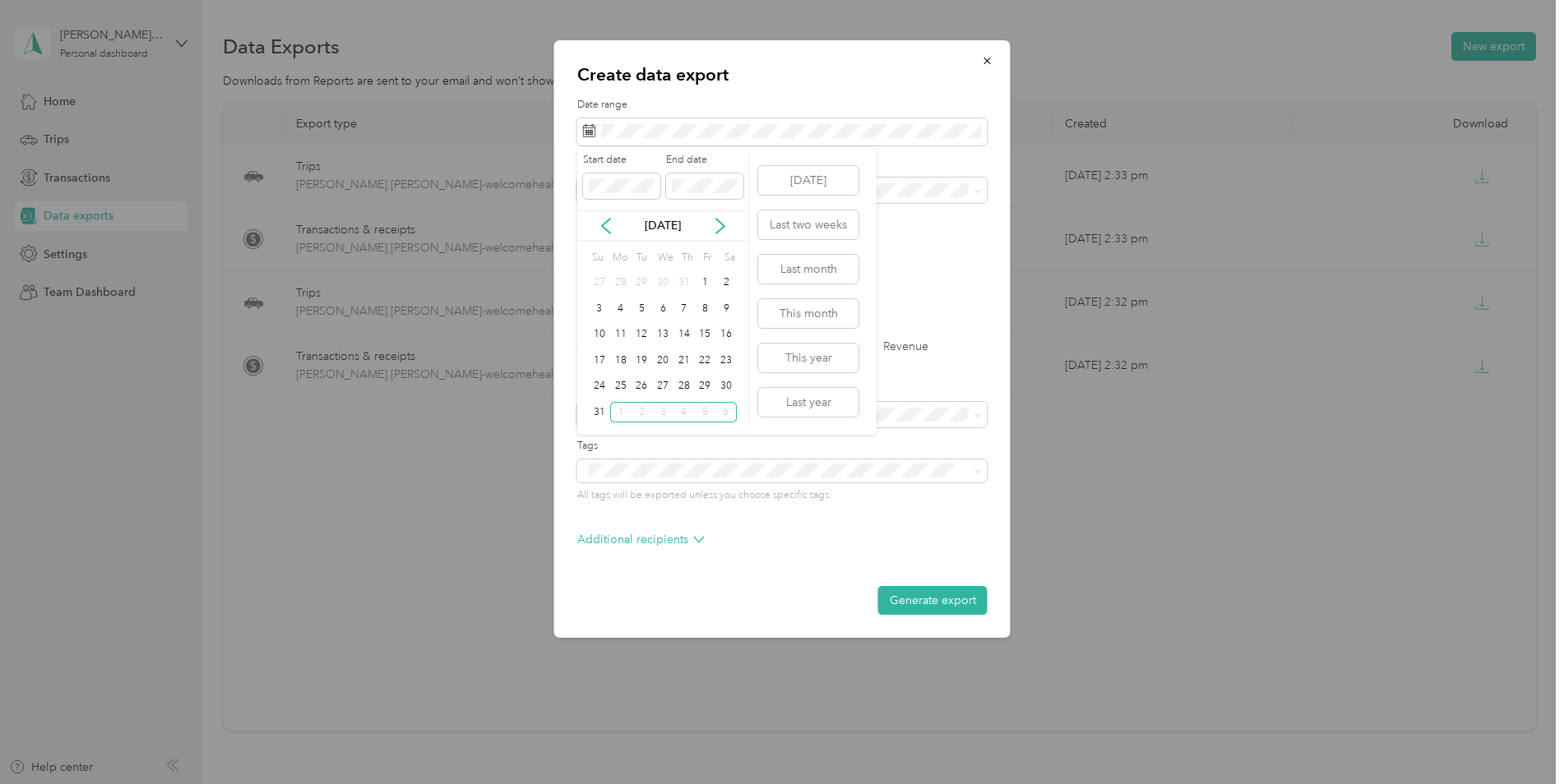
click at [704, 281] on div "1" at bounding box center [705, 283] width 22 height 21
click at [596, 410] on div "31" at bounding box center [599, 412] width 22 height 21
click at [623, 246] on div "Work" at bounding box center [782, 247] width 387 height 17
click at [700, 283] on label "PDF" at bounding box center [715, 287] width 39 height 11
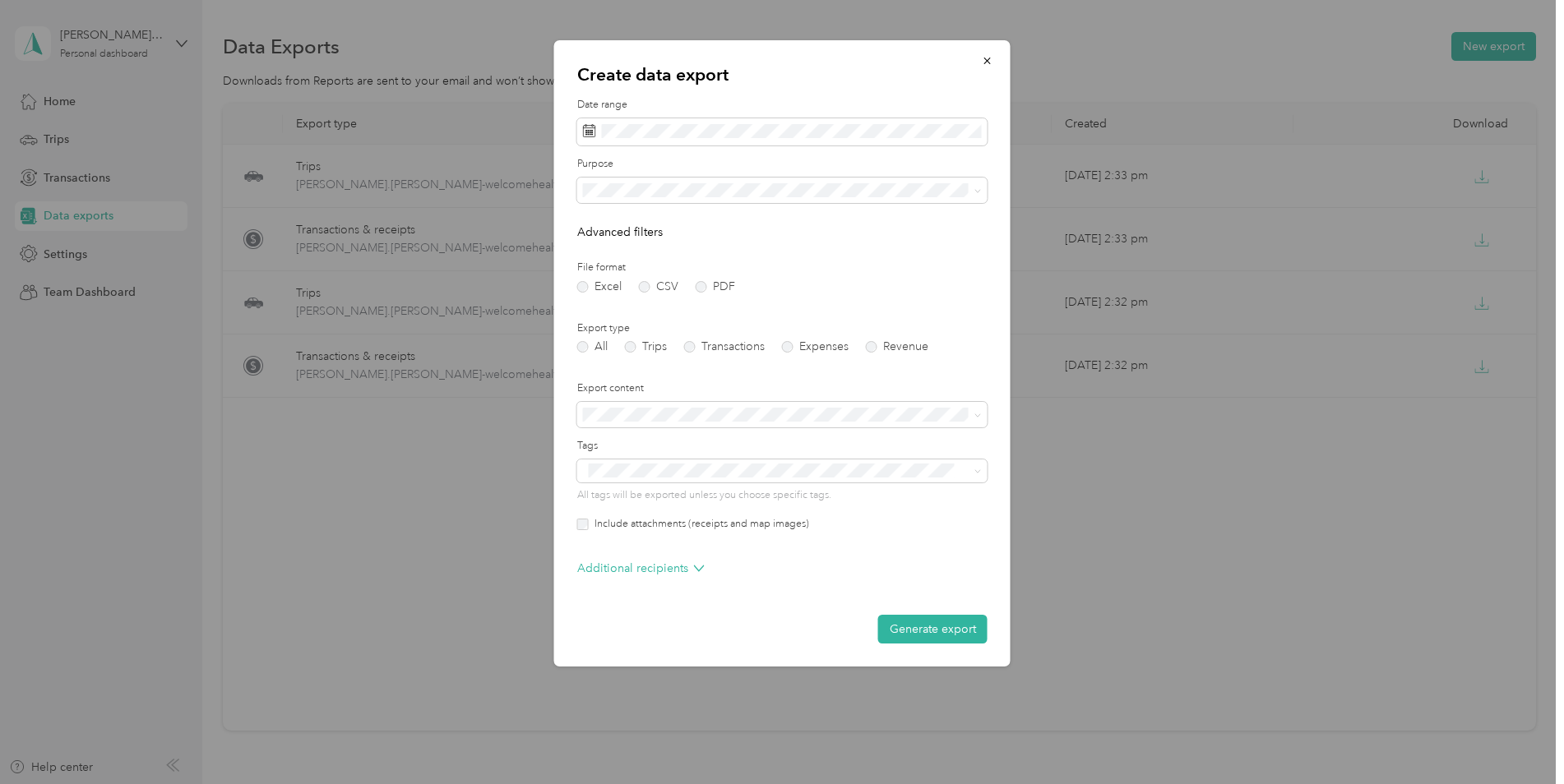
click at [939, 629] on button "Generate export" at bounding box center [932, 629] width 110 height 29
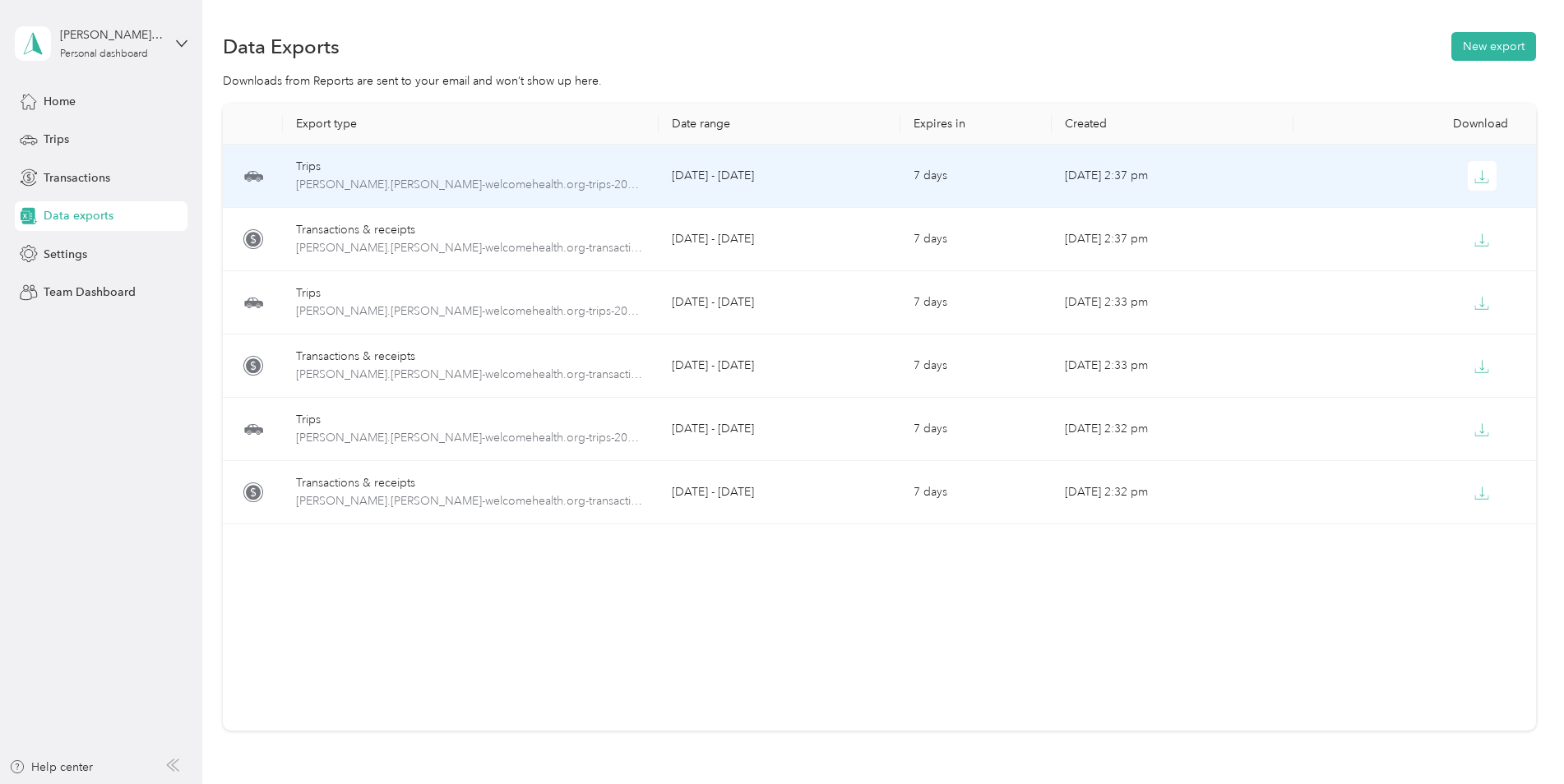
click at [1478, 170] on icon "button" at bounding box center [1482, 177] width 15 height 15
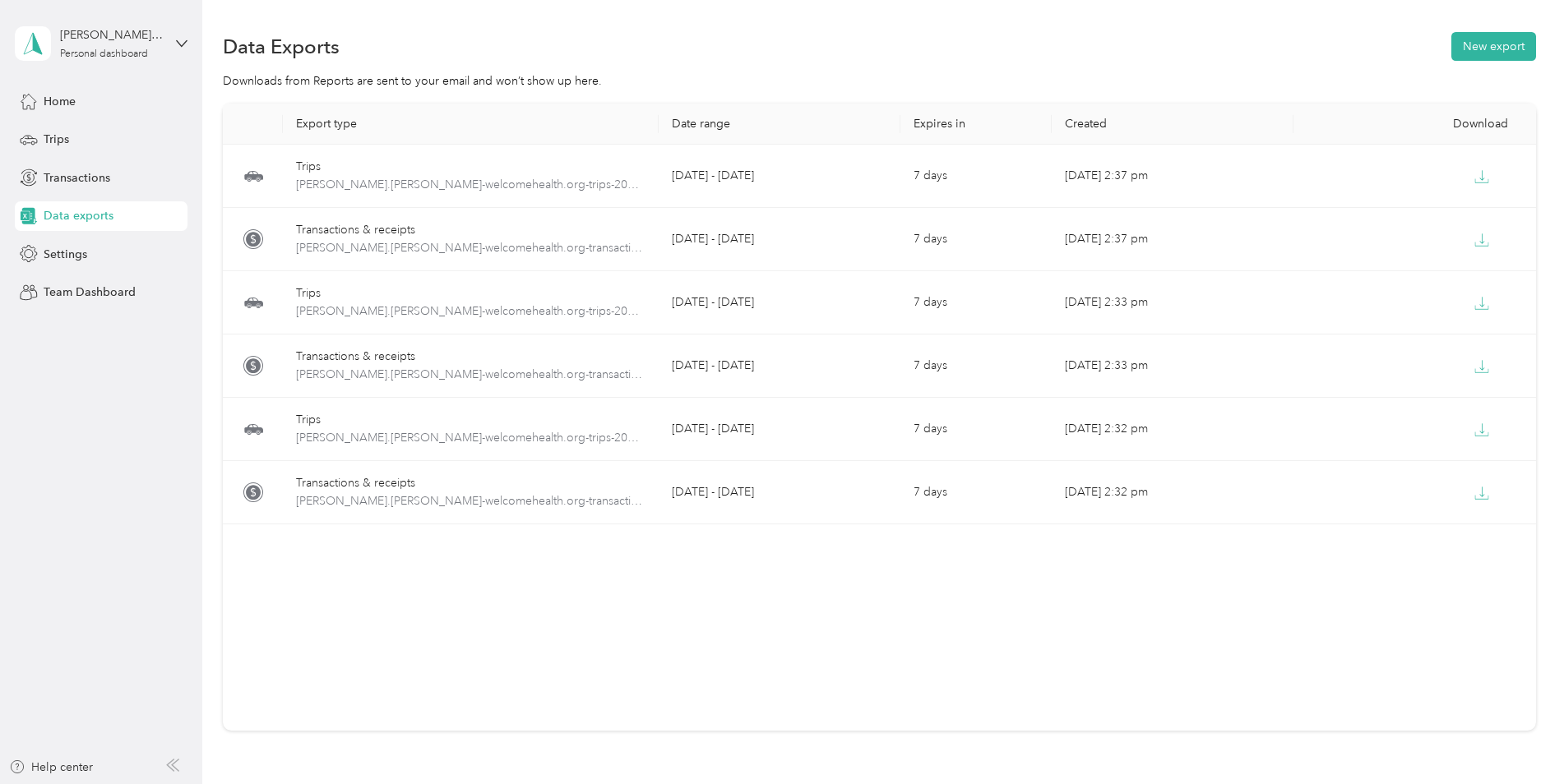
click at [1477, 49] on button "New export" at bounding box center [1493, 46] width 84 height 29
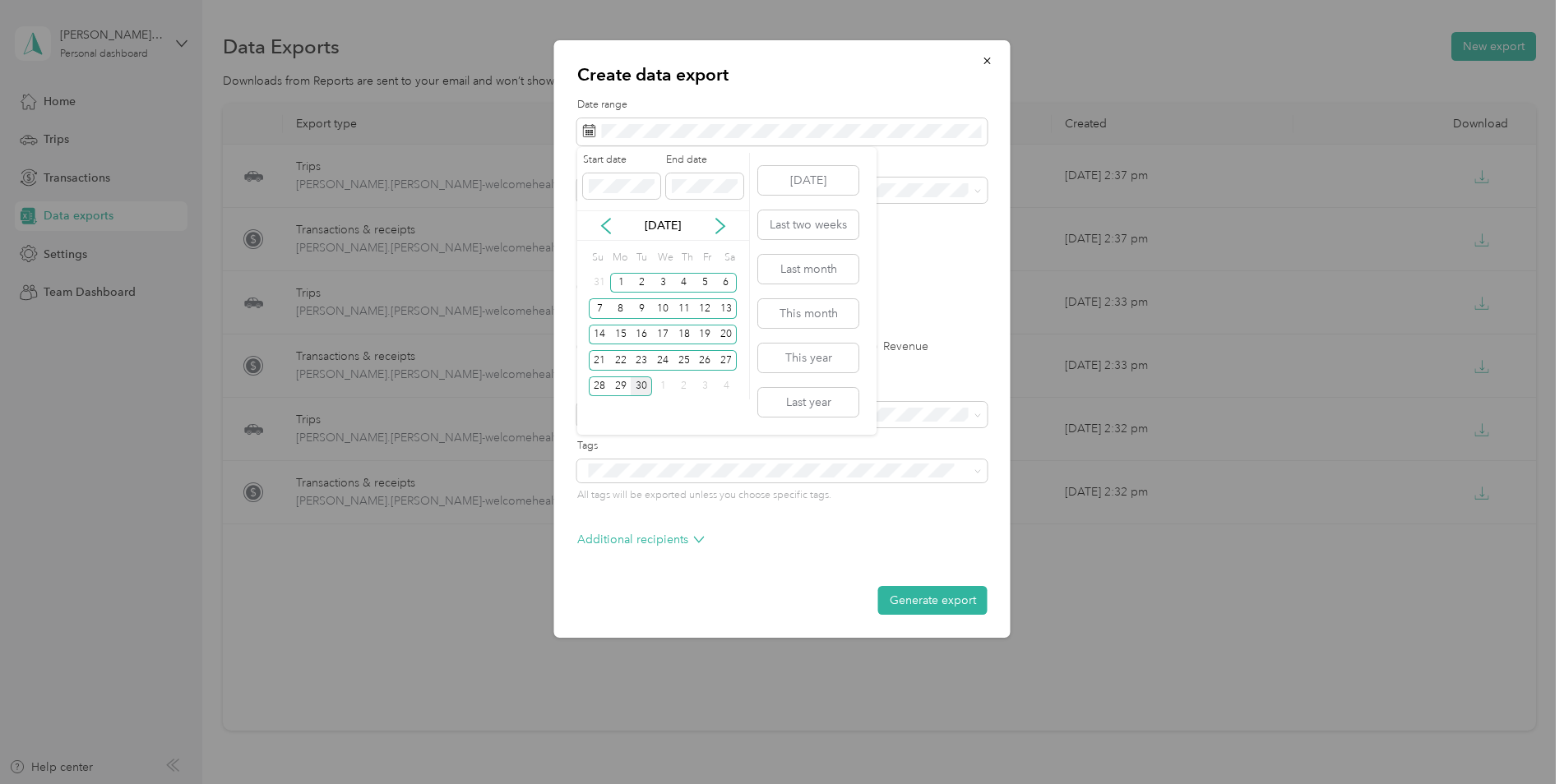
click at [600, 224] on icon at bounding box center [606, 226] width 17 height 17
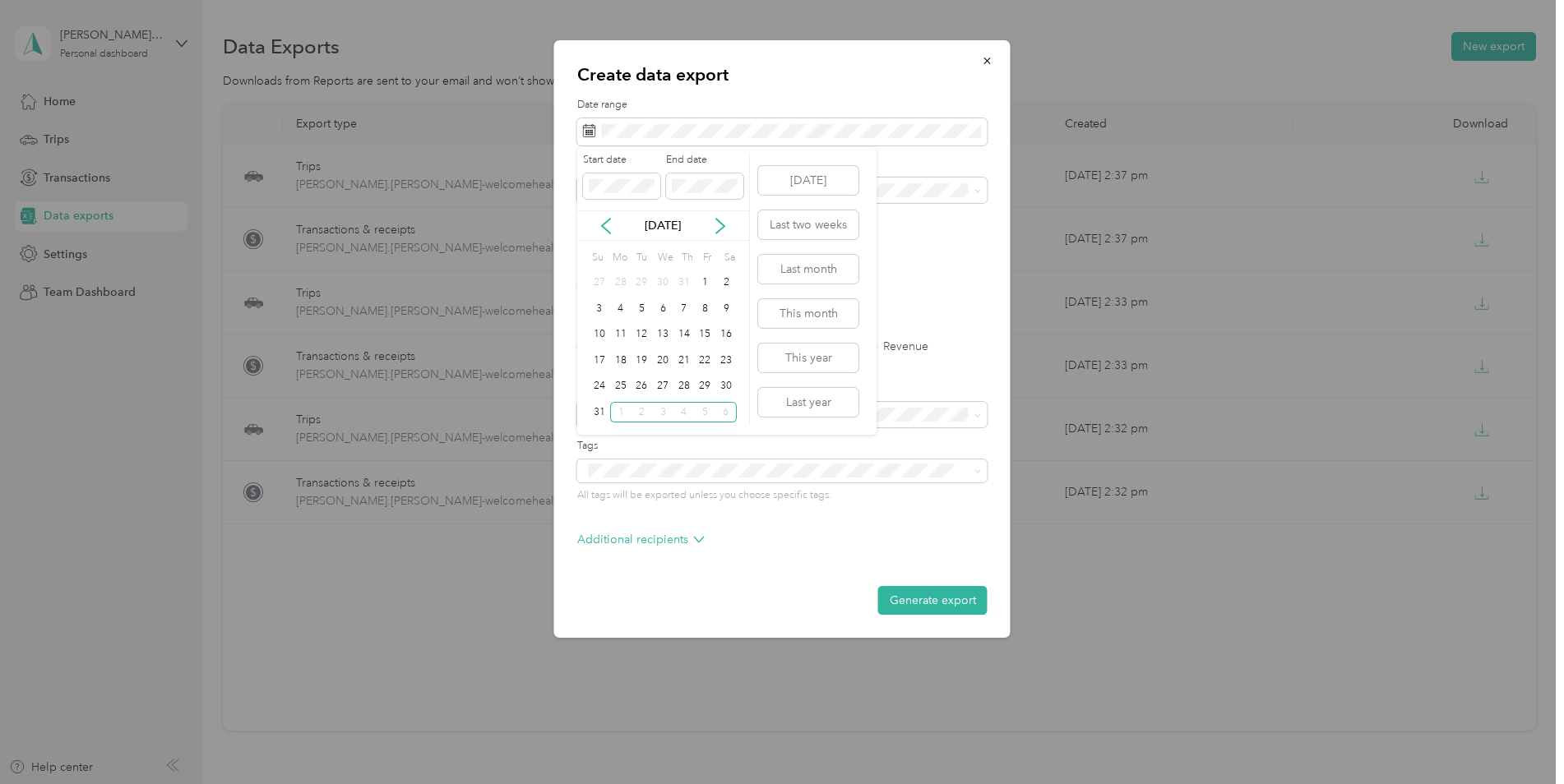
click at [600, 224] on icon at bounding box center [606, 226] width 17 height 17
click at [640, 280] on div "1" at bounding box center [641, 283] width 22 height 21
click at [687, 384] on div "31" at bounding box center [684, 387] width 22 height 21
click at [700, 286] on label "PDF" at bounding box center [715, 287] width 39 height 11
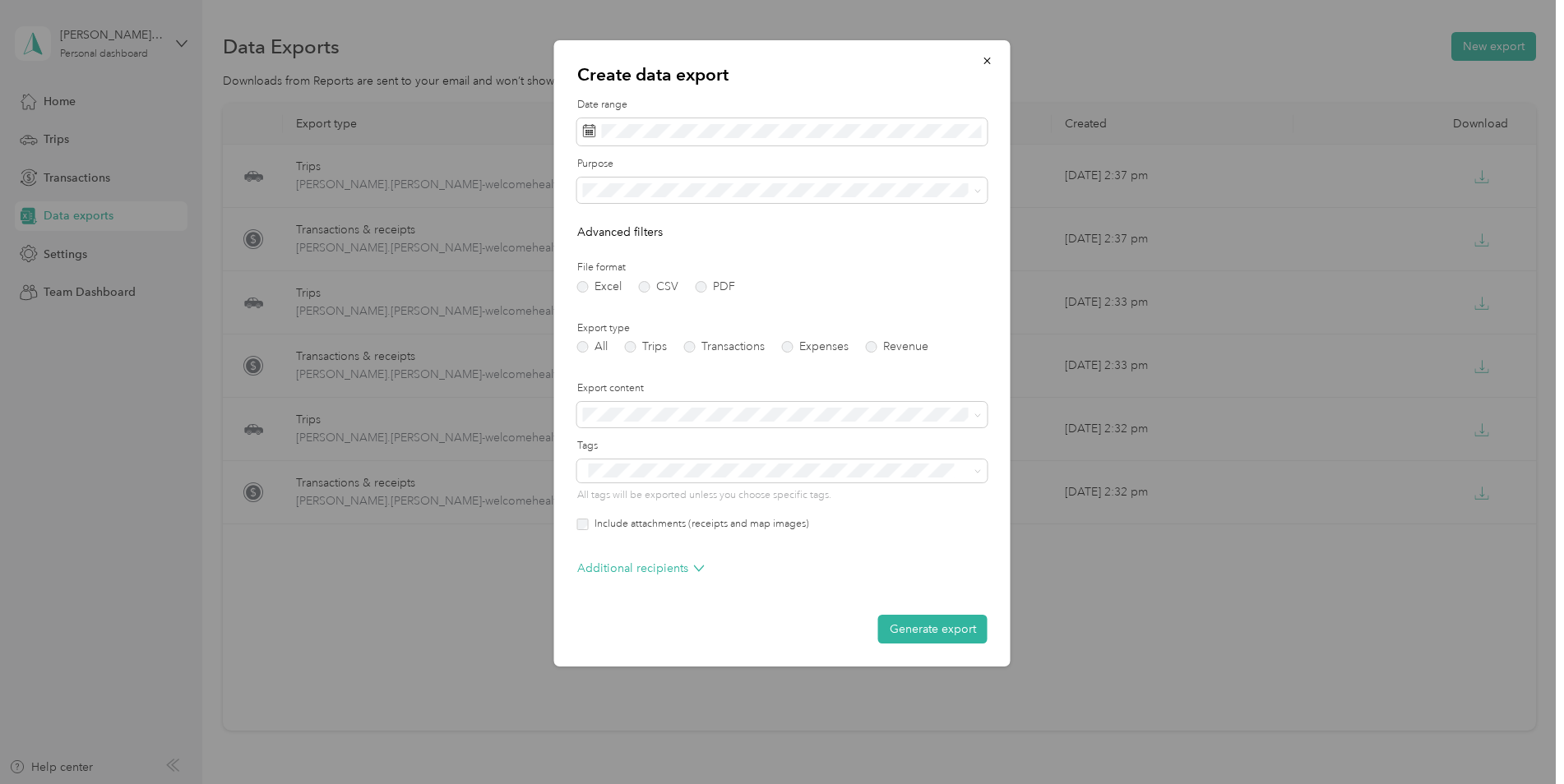
click at [610, 252] on li "Work" at bounding box center [782, 243] width 410 height 29
click at [946, 630] on button "Generate export" at bounding box center [932, 629] width 110 height 29
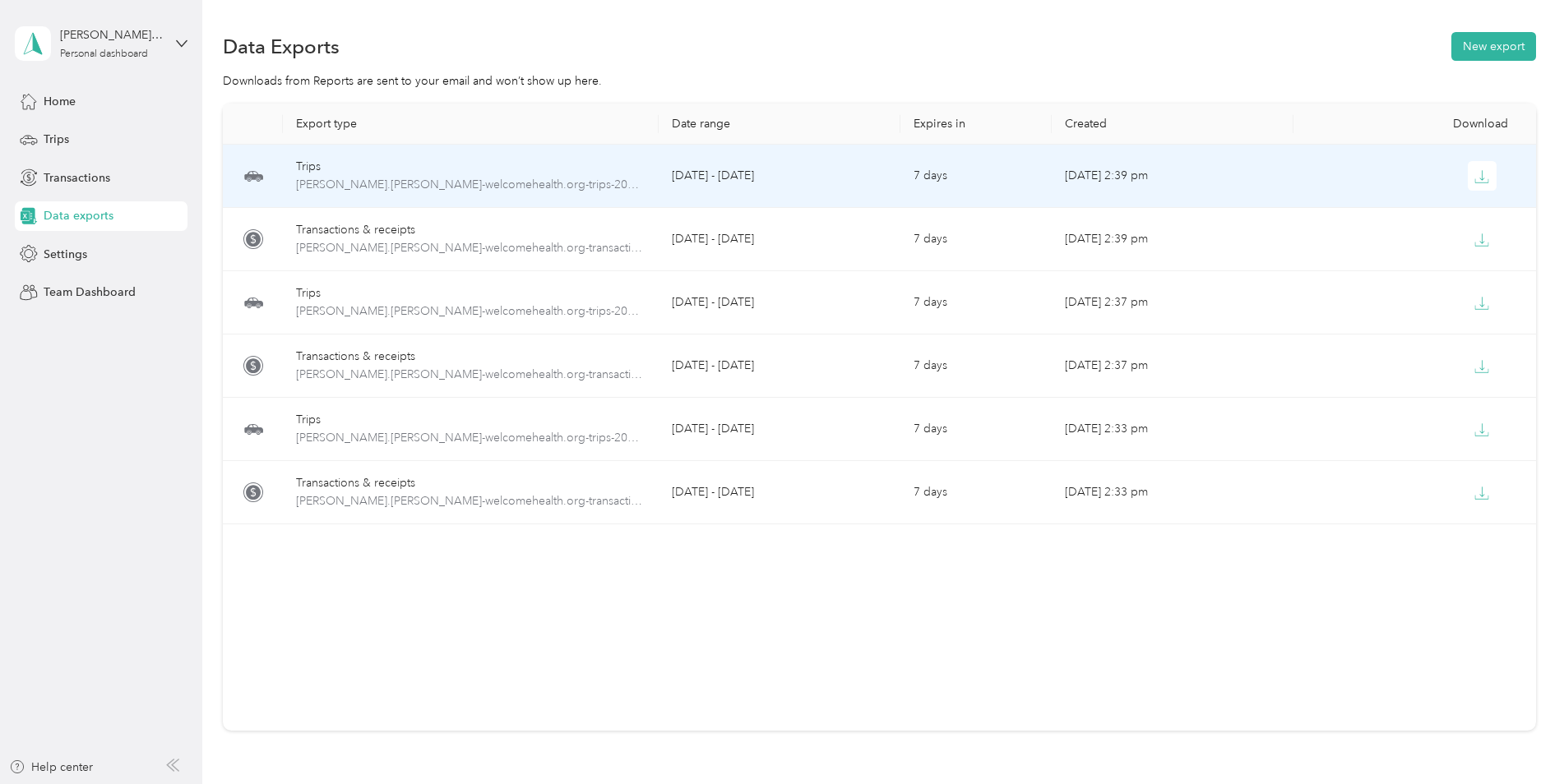
click at [1479, 172] on icon "button" at bounding box center [1482, 177] width 15 height 15
